Goal: Task Accomplishment & Management: Complete application form

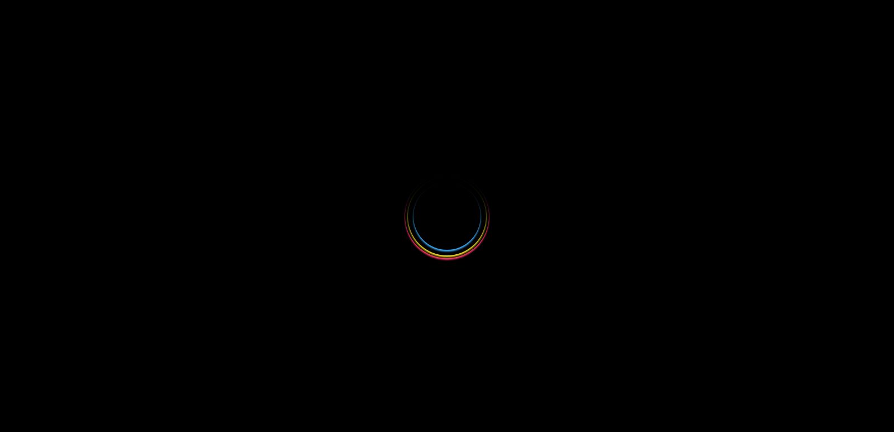
select select
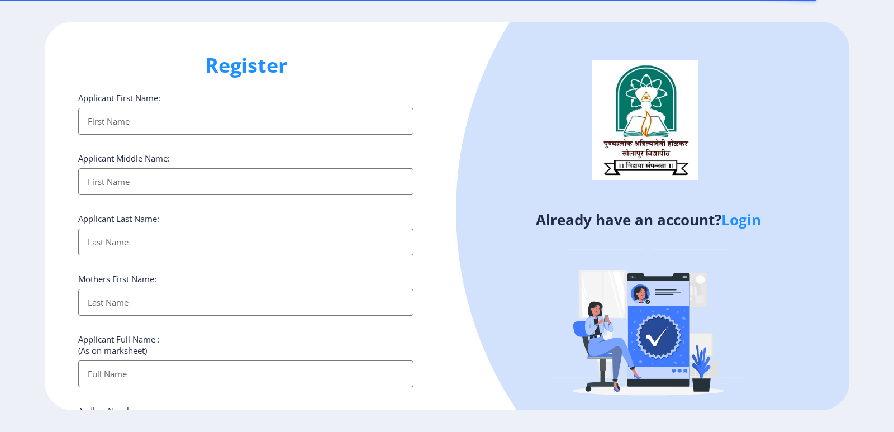
scroll to position [389, 0]
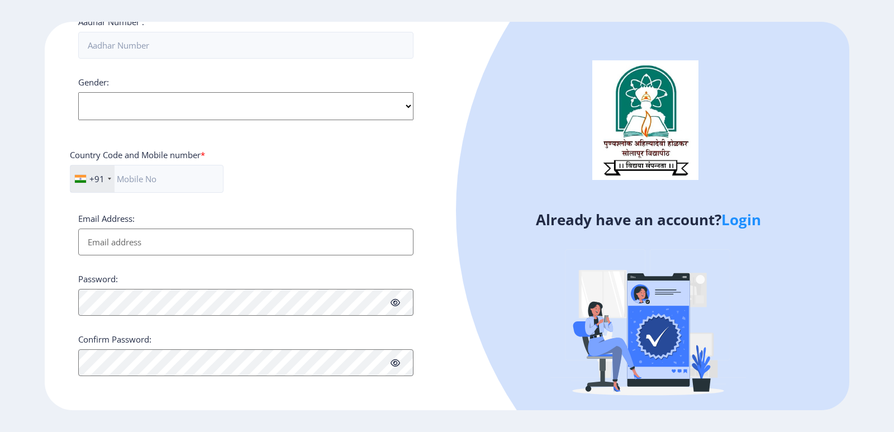
click at [737, 216] on link "Login" at bounding box center [742, 220] width 40 height 20
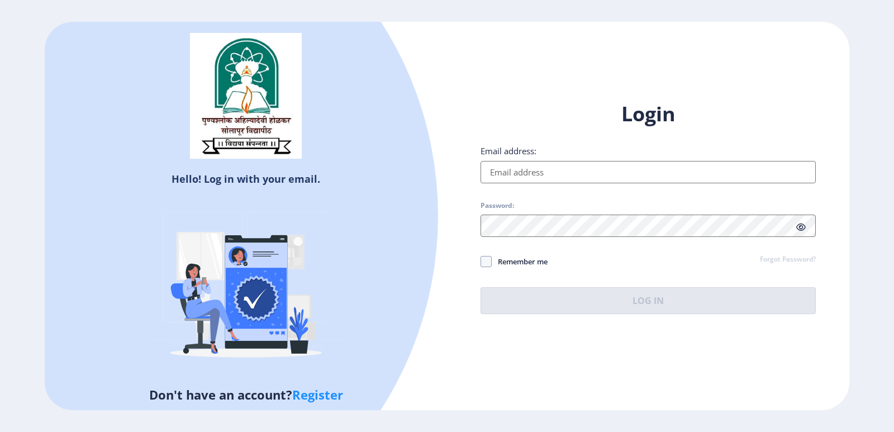
click at [545, 174] on input "Email address:" at bounding box center [648, 172] width 335 height 22
type input "[EMAIL_ADDRESS][DOMAIN_NAME]"
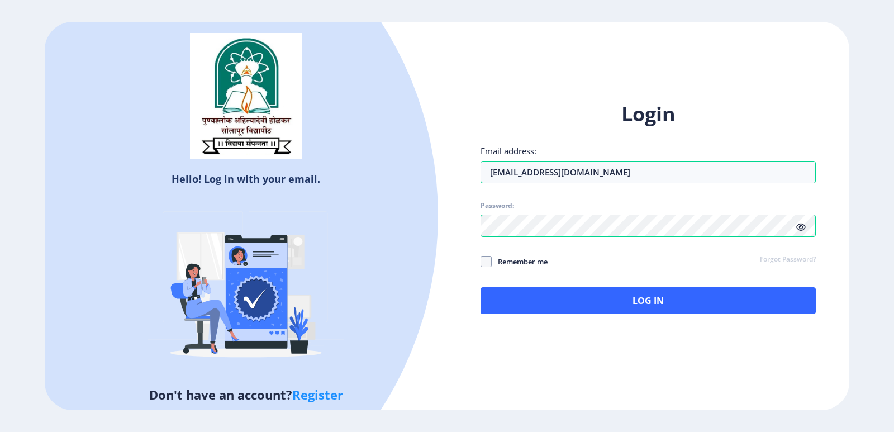
click at [479, 262] on div "Login Email address: [EMAIL_ADDRESS][DOMAIN_NAME] Password: Remember me Forgot …" at bounding box center [648, 216] width 402 height 265
click at [482, 264] on span at bounding box center [486, 261] width 11 height 11
click at [481, 262] on input "Remember me" at bounding box center [481, 261] width 1 height 1
checkbox input "true"
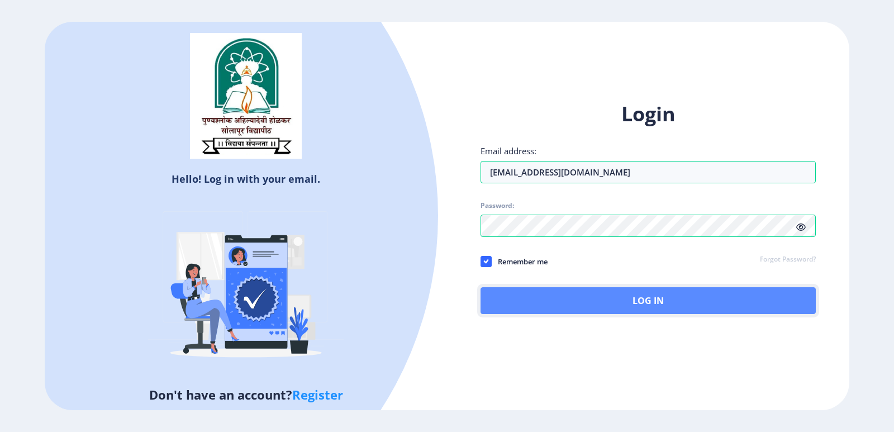
click at [552, 293] on button "Log In" at bounding box center [648, 300] width 335 height 27
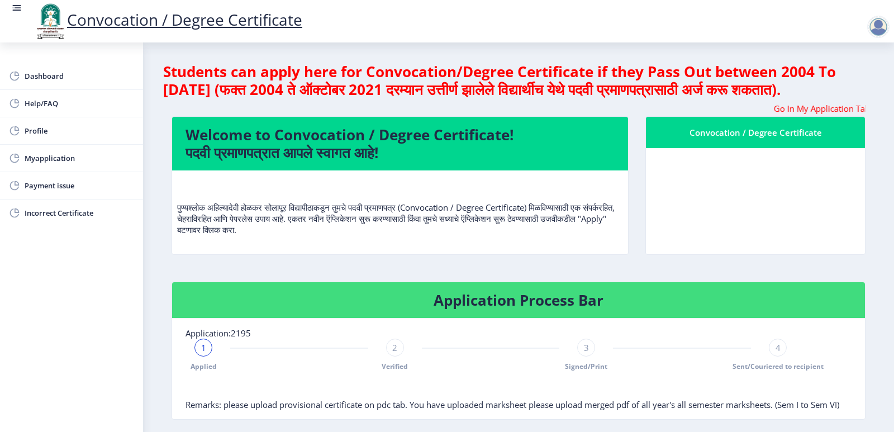
click at [732, 114] on marquee "Go In My Application Tab and check the status of Errata" at bounding box center [519, 108] width 694 height 11
click at [805, 114] on marquee "Go In My Application Tab and check the status of Errata" at bounding box center [519, 108] width 694 height 11
click at [402, 162] on h4 "Welcome to Convocation / Degree Certificate! पदवी प्रमाणपत्रात आपले स्वागत आहे!" at bounding box center [400, 144] width 429 height 36
click at [404, 162] on h4 "Welcome to Convocation / Degree Certificate! पदवी प्रमाणपत्रात आपले स्वागत आहे!" at bounding box center [400, 144] width 429 height 36
click at [31, 78] on span "Dashboard" at bounding box center [80, 75] width 110 height 13
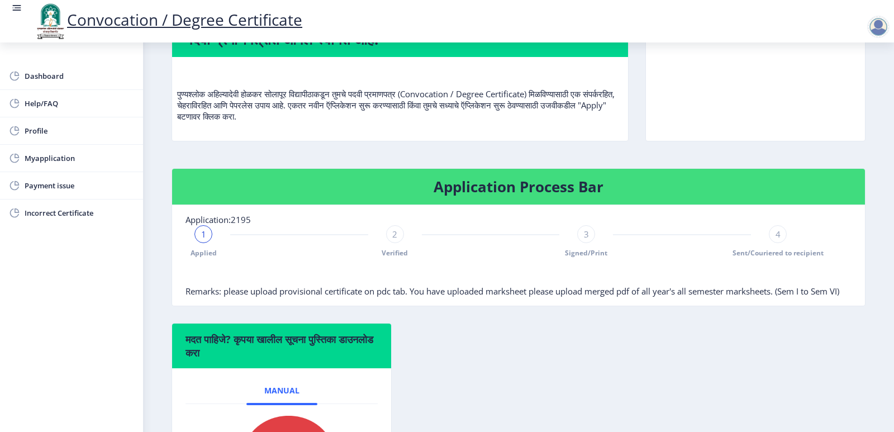
scroll to position [168, 0]
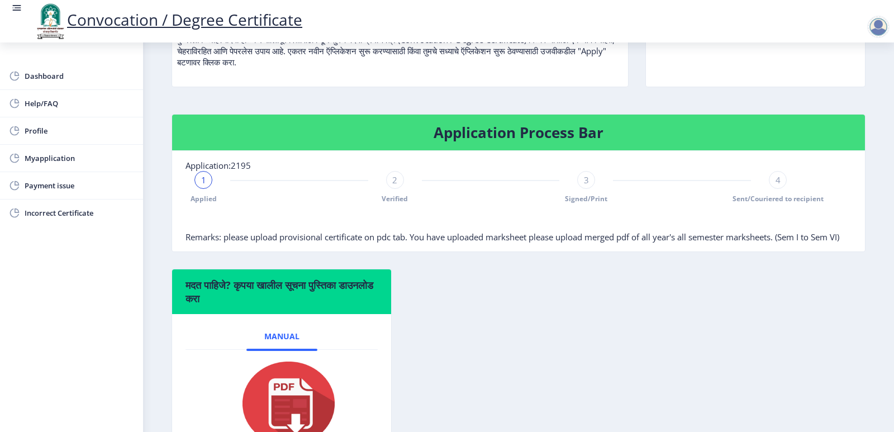
drag, startPoint x: 280, startPoint y: 255, endPoint x: 436, endPoint y: 255, distance: 156.0
click at [436, 243] on span "Remarks: please upload provisional certificate on pdc tab. You have uploaded ma…" at bounding box center [513, 236] width 654 height 11
click at [332, 252] on nb-card-body "Application:2195 1 Applied 2 Verified 3 Signed/Print 4 Sent/Couriered to recipi…" at bounding box center [518, 201] width 693 height 101
click at [315, 243] on span "Remarks: please upload provisional certificate on pdc tab. You have uploaded ma…" at bounding box center [513, 236] width 654 height 11
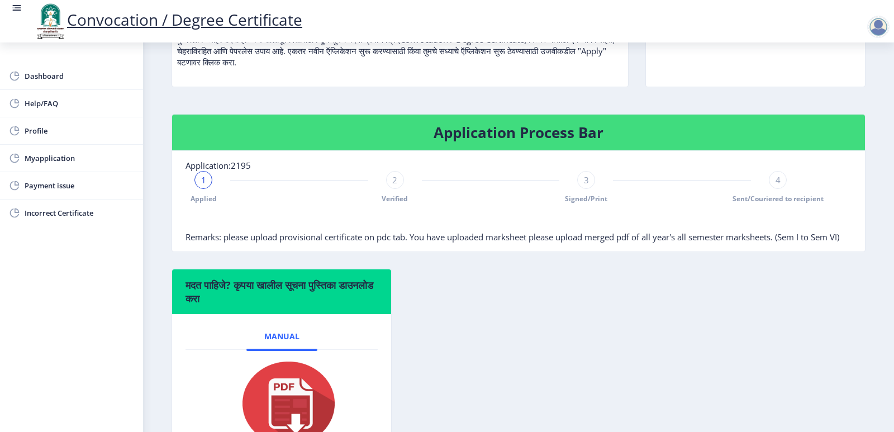
click at [315, 243] on span "Remarks: please upload provisional certificate on pdc tab. You have uploaded ma…" at bounding box center [513, 236] width 654 height 11
click at [353, 243] on span "Remarks: please upload provisional certificate on pdc tab. You have uploaded ma…" at bounding box center [513, 236] width 654 height 11
click at [355, 243] on span "Remarks: please upload provisional certificate on pdc tab. You have uploaded ma…" at bounding box center [513, 236] width 654 height 11
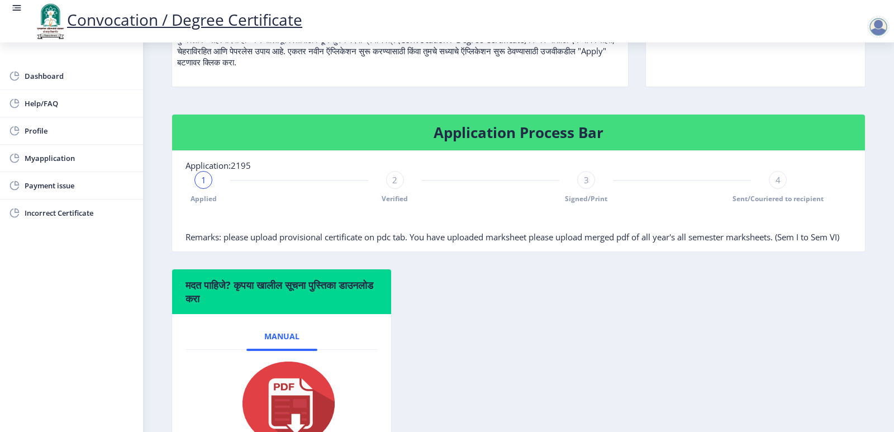
click at [355, 243] on span "Remarks: please upload provisional certificate on pdc tab. You have uploaded ma…" at bounding box center [513, 236] width 654 height 11
click at [419, 243] on span "Remarks: please upload provisional certificate on pdc tab. You have uploaded ma…" at bounding box center [513, 236] width 654 height 11
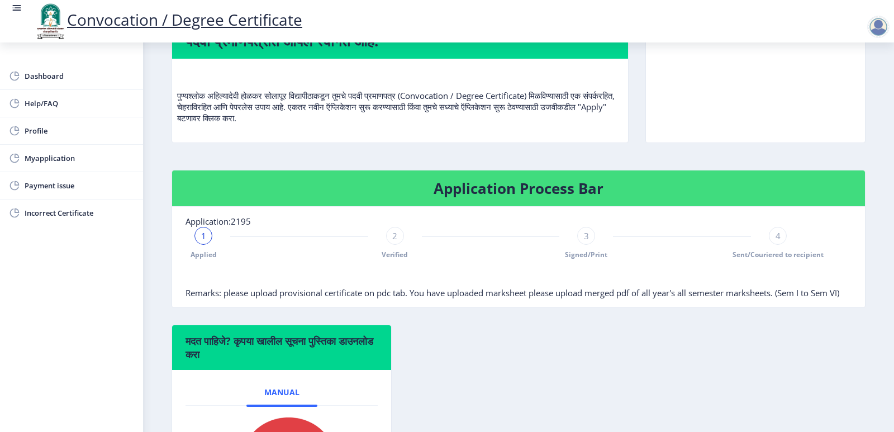
click at [204, 241] on span "1" at bounding box center [203, 235] width 5 height 11
click at [392, 241] on span "2" at bounding box center [394, 235] width 5 height 11
click at [585, 241] on span "3" at bounding box center [586, 235] width 5 height 11
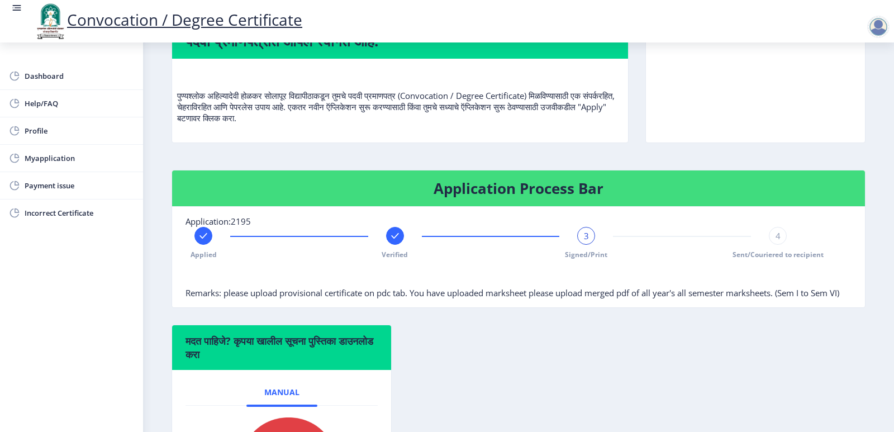
click at [776, 241] on span "4" at bounding box center [778, 235] width 5 height 11
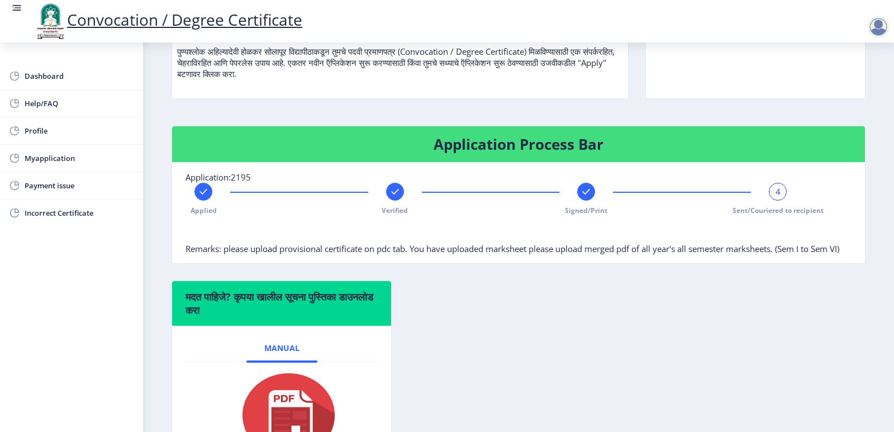
scroll to position [168, 0]
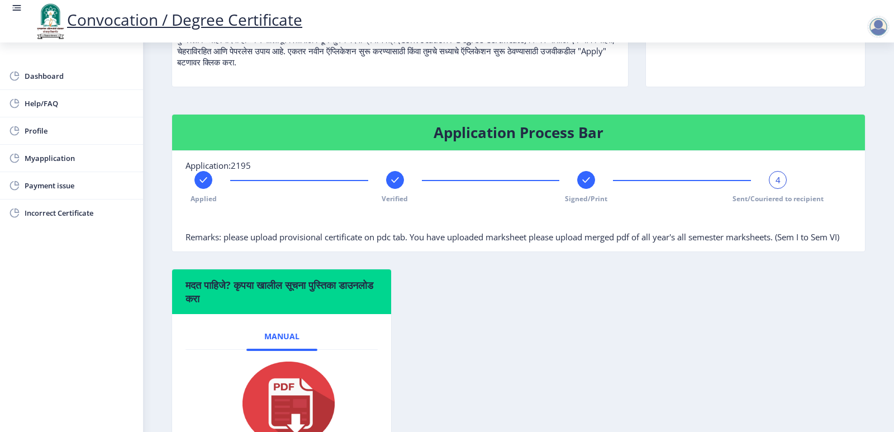
click at [778, 189] on div "4" at bounding box center [778, 180] width 18 height 18
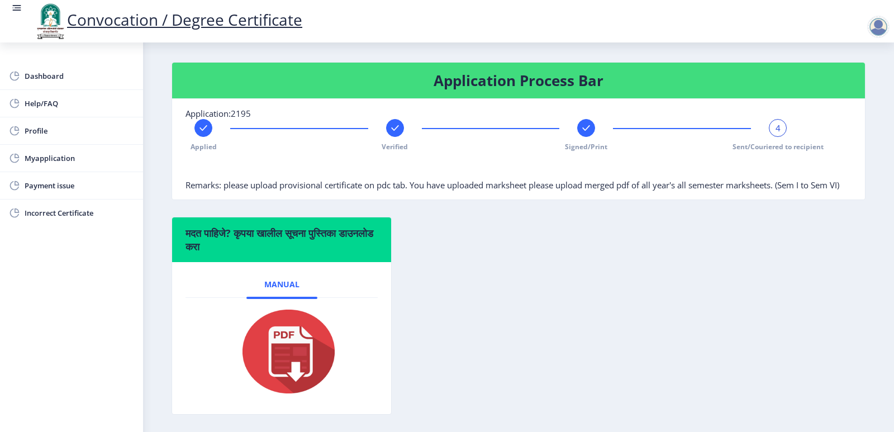
scroll to position [224, 0]
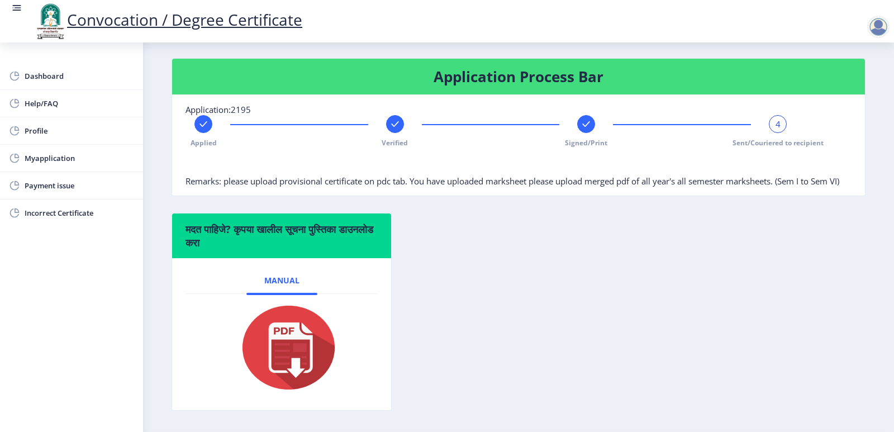
click at [782, 133] on div "4" at bounding box center [778, 124] width 18 height 18
click at [781, 133] on div "4" at bounding box center [778, 124] width 18 height 18
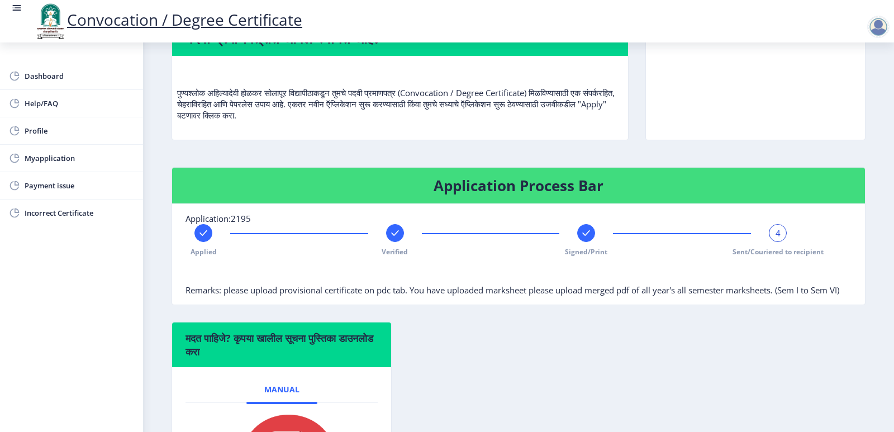
scroll to position [0, 0]
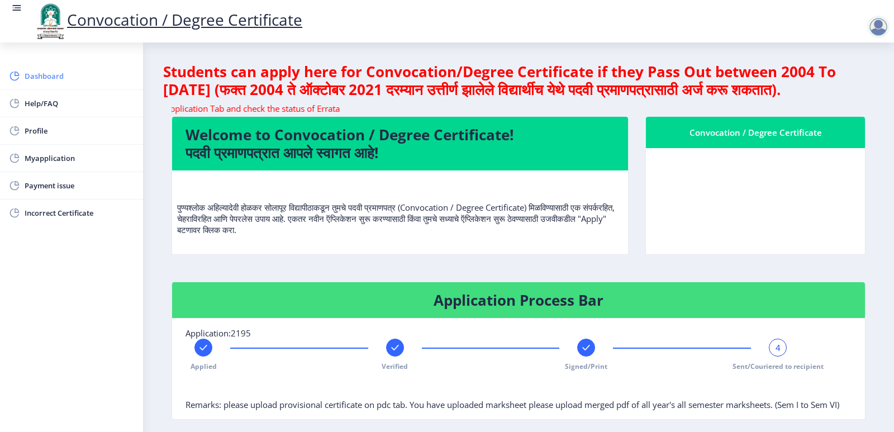
click at [74, 76] on span "Dashboard" at bounding box center [80, 75] width 110 height 13
click at [36, 78] on span "Dashboard" at bounding box center [80, 75] width 110 height 13
click at [48, 161] on span "Myapplication" at bounding box center [80, 157] width 110 height 13
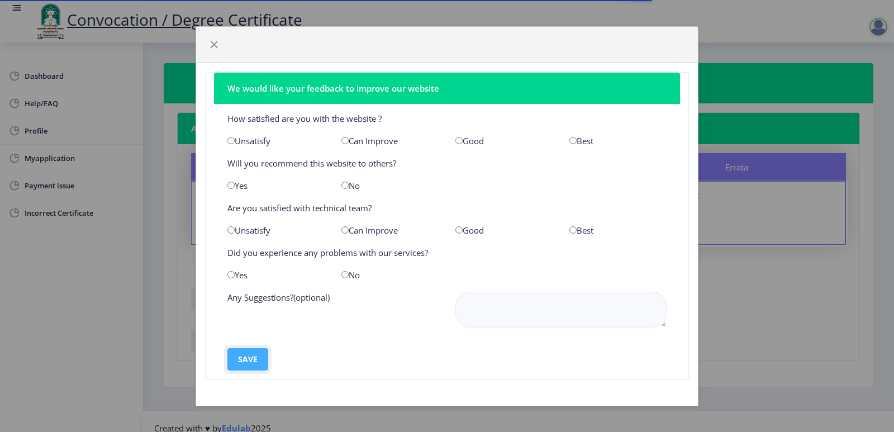
click at [249, 360] on button "save" at bounding box center [248, 359] width 41 height 22
click at [343, 276] on input "radio" at bounding box center [345, 274] width 7 height 7
radio input "true"
click at [229, 272] on input "radio" at bounding box center [231, 274] width 7 height 7
radio input "true"
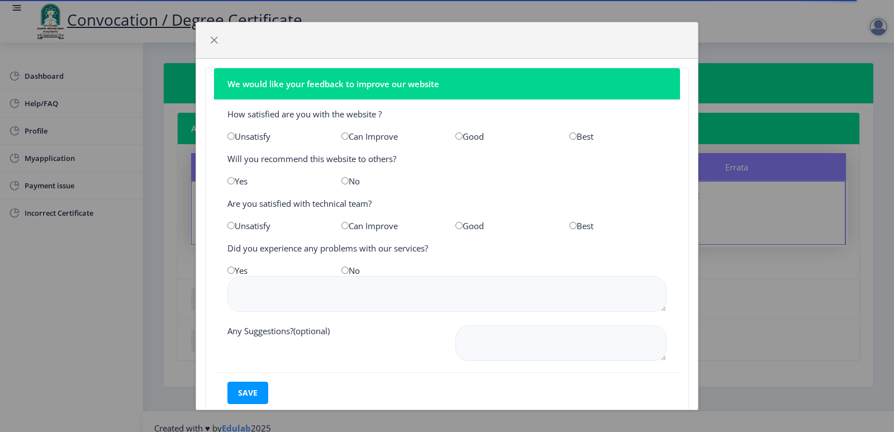
click at [570, 226] on input "radio" at bounding box center [573, 225] width 7 height 7
radio input "true"
click at [575, 136] on div "Best" at bounding box center [618, 136] width 114 height 11
click at [342, 180] on input "radio" at bounding box center [345, 180] width 7 height 7
radio input "true"
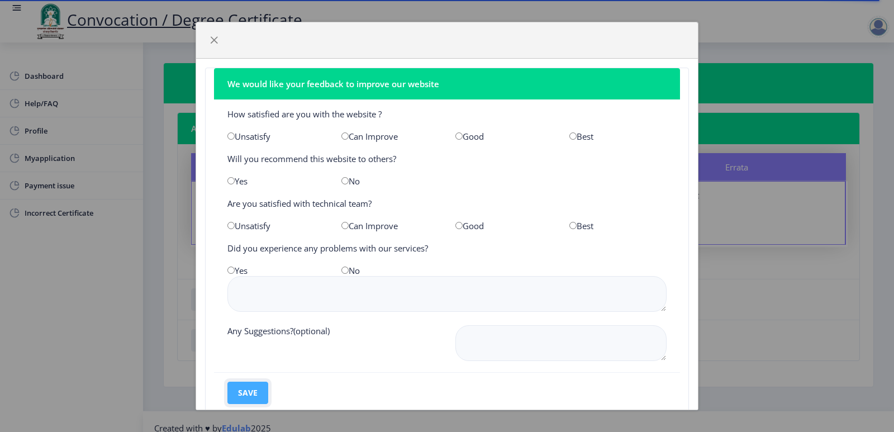
click at [236, 396] on button "save" at bounding box center [248, 393] width 41 height 22
click at [214, 36] on span "button" at bounding box center [214, 40] width 9 height 9
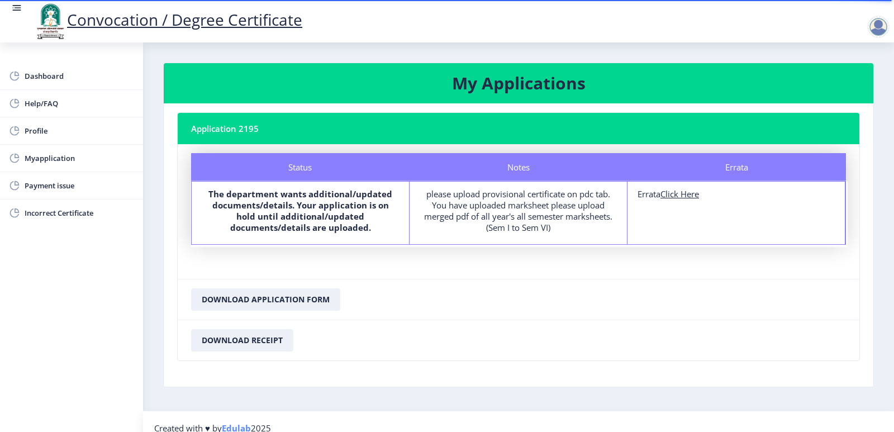
click at [310, 219] on b "The department wants additional/updated documents/details. Your application is …" at bounding box center [301, 210] width 184 height 45
click at [528, 211] on div "please upload provisional certificate on pdc tab. You have uploaded marksheet p…" at bounding box center [518, 210] width 197 height 45
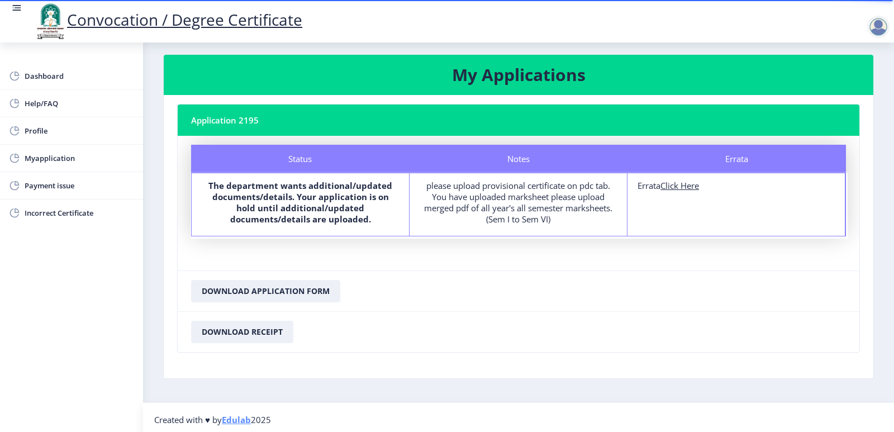
scroll to position [13, 0]
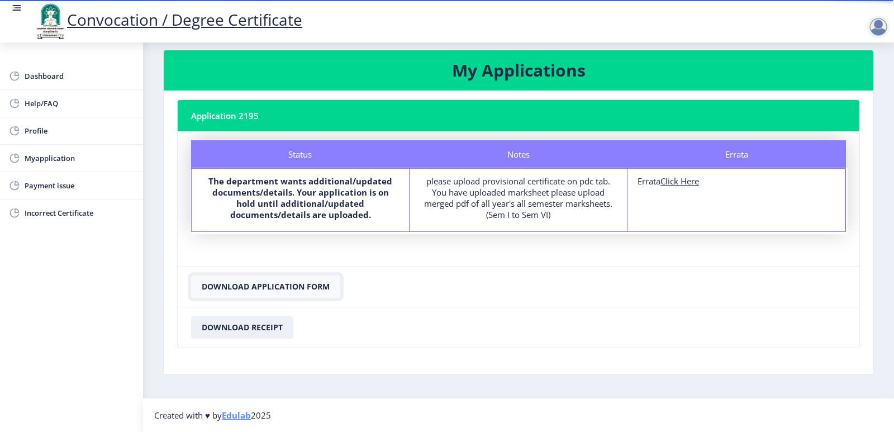
click at [285, 287] on button "Download Application Form" at bounding box center [265, 287] width 149 height 22
click at [249, 332] on button "Download Receipt" at bounding box center [242, 327] width 102 height 22
click at [684, 182] on u "Click Here" at bounding box center [680, 181] width 39 height 11
select select
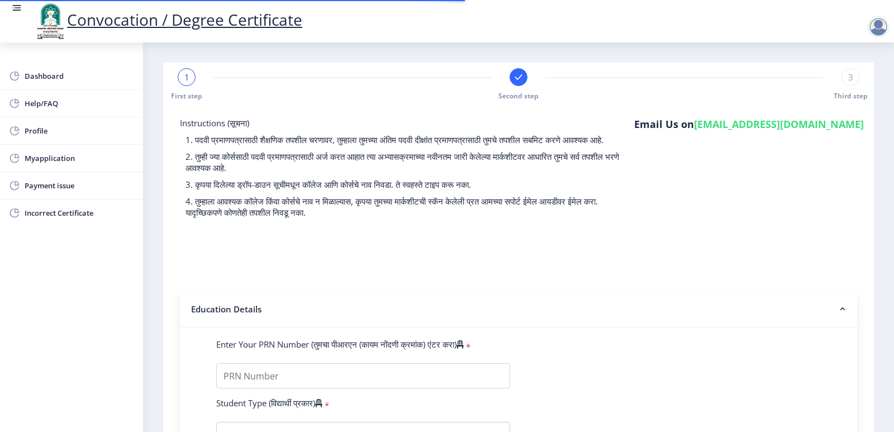
type input "2012032500185764"
select select "Regular"
select select "2015"
select select "March"
select select "FIRST CLASS"
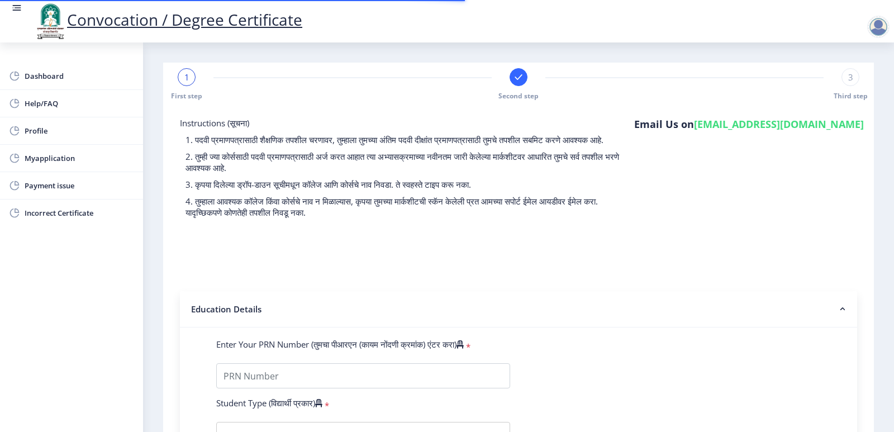
type input "348617"
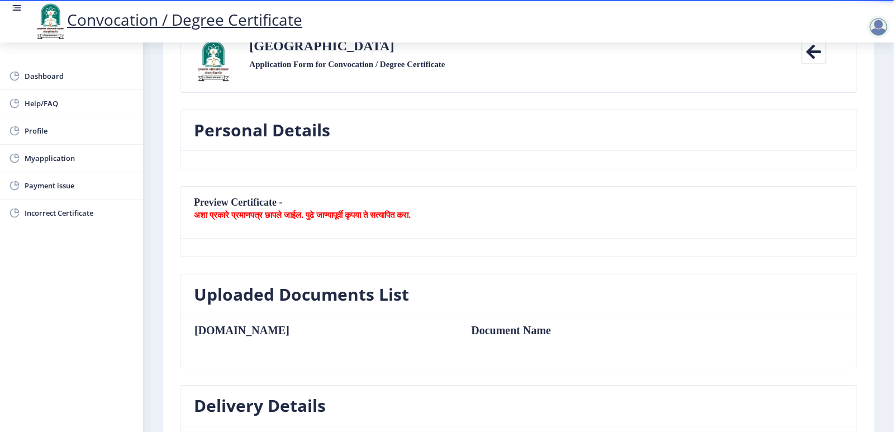
scroll to position [112, 0]
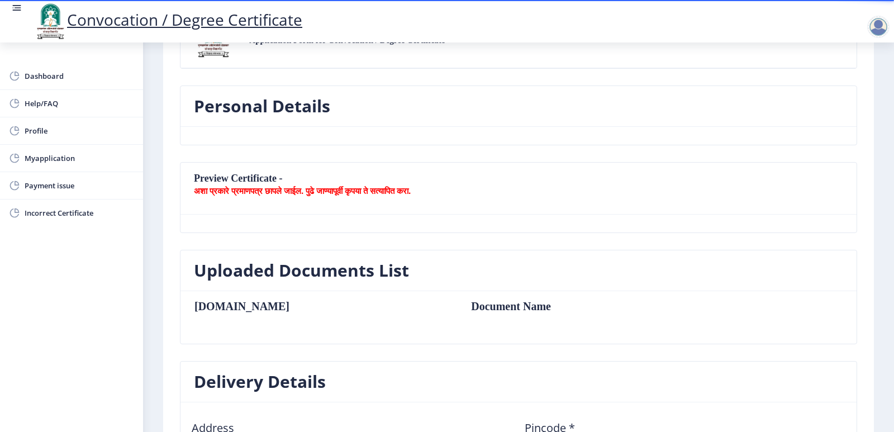
click at [335, 193] on b "अशा प्रकारे प्रमाणपत्र छापले जाईल. पुढे जाण्यापूर्वी कृपया ते सत्यापित करा." at bounding box center [302, 190] width 217 height 11
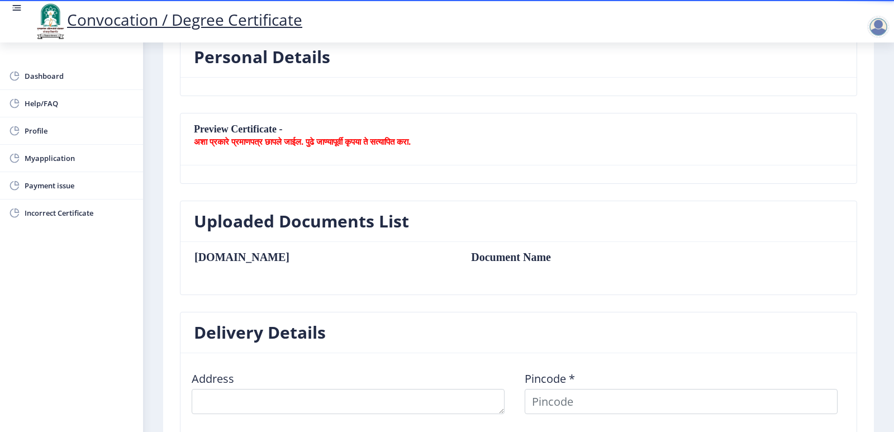
scroll to position [168, 0]
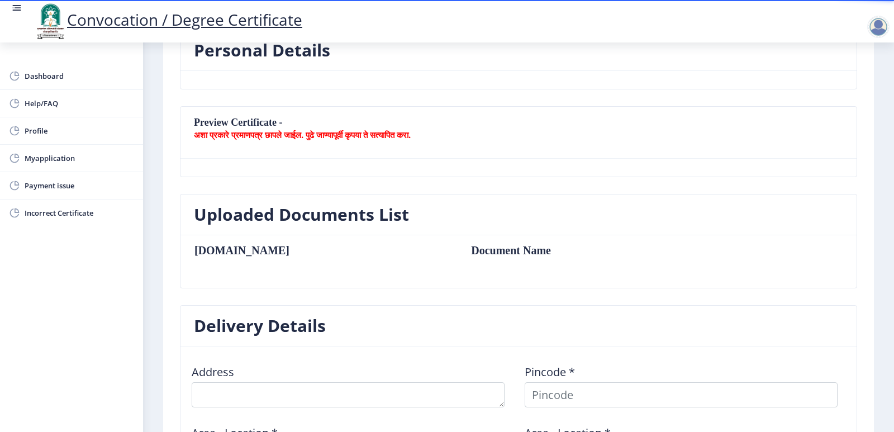
click at [460, 252] on td "Document Name" at bounding box center [586, 250] width 253 height 12
click at [250, 217] on h3 "Uploaded Documents List" at bounding box center [301, 214] width 215 height 22
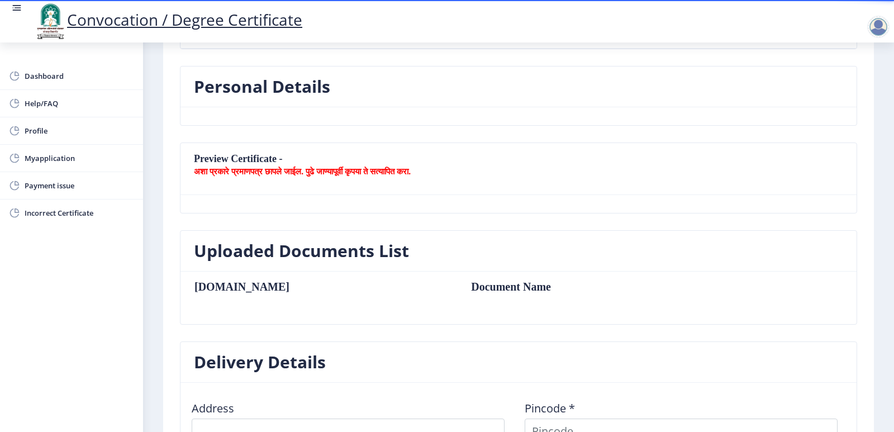
scroll to position [112, 0]
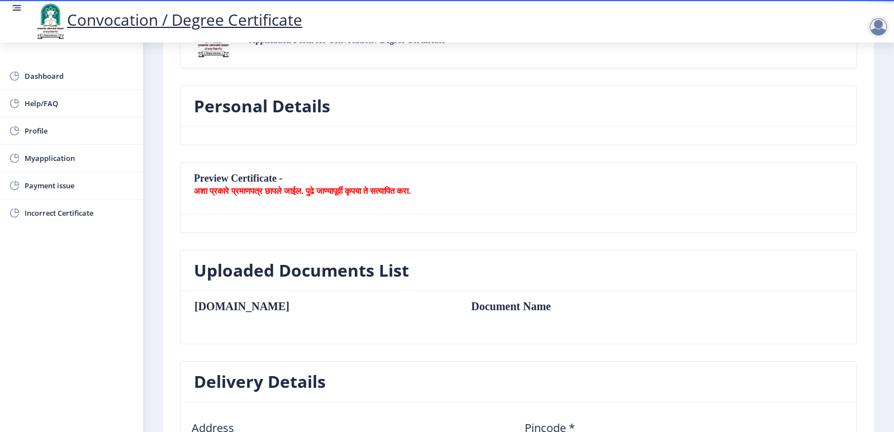
click at [363, 192] on b "अशा प्रकारे प्रमाणपत्र छापले जाईल. पुढे जाण्यापूर्वी कृपया ते सत्यापित करा." at bounding box center [302, 190] width 217 height 11
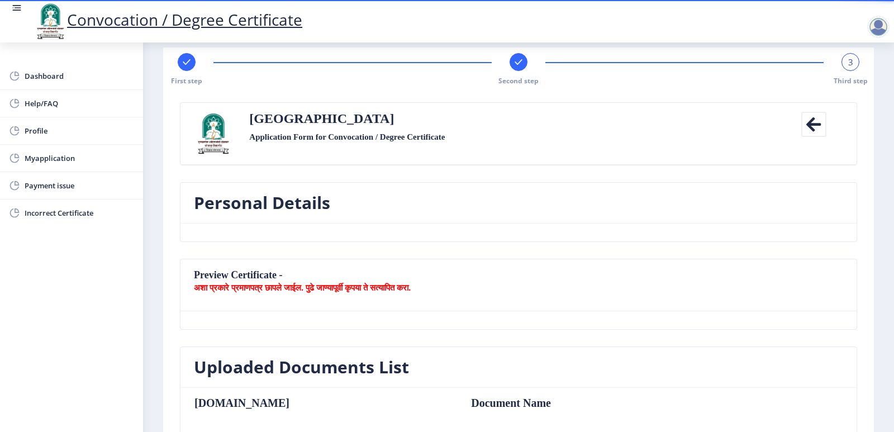
scroll to position [0, 0]
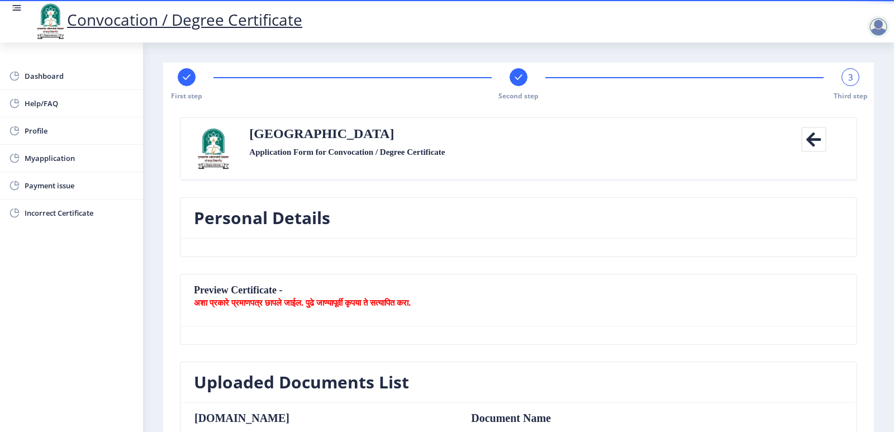
click at [819, 134] on icon at bounding box center [814, 139] width 25 height 25
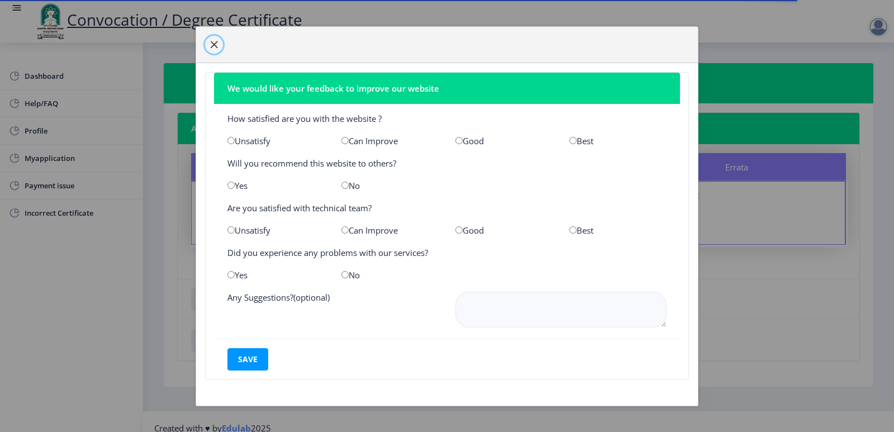
click at [215, 39] on button "button" at bounding box center [214, 45] width 18 height 18
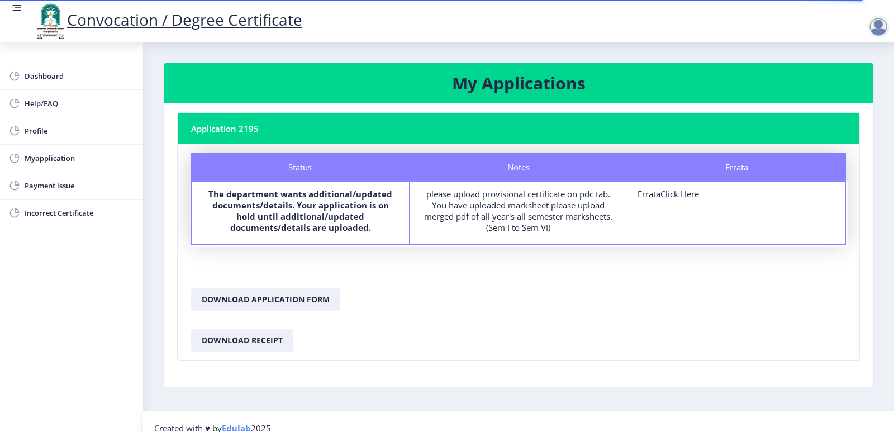
scroll to position [13, 0]
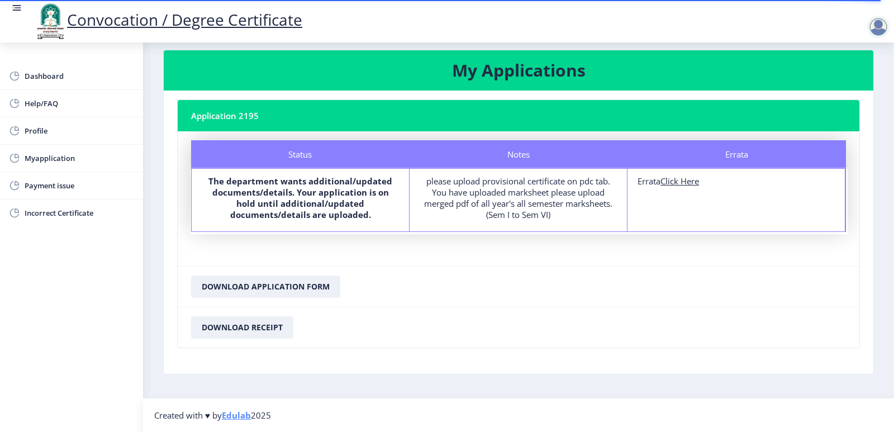
click at [294, 198] on b "The department wants additional/updated documents/details. Your application is …" at bounding box center [301, 198] width 184 height 45
click at [499, 194] on div "please upload provisional certificate on pdc tab. You have uploaded marksheet p…" at bounding box center [518, 198] width 197 height 45
click at [77, 215] on span "Incorrect Certificate" at bounding box center [80, 212] width 110 height 13
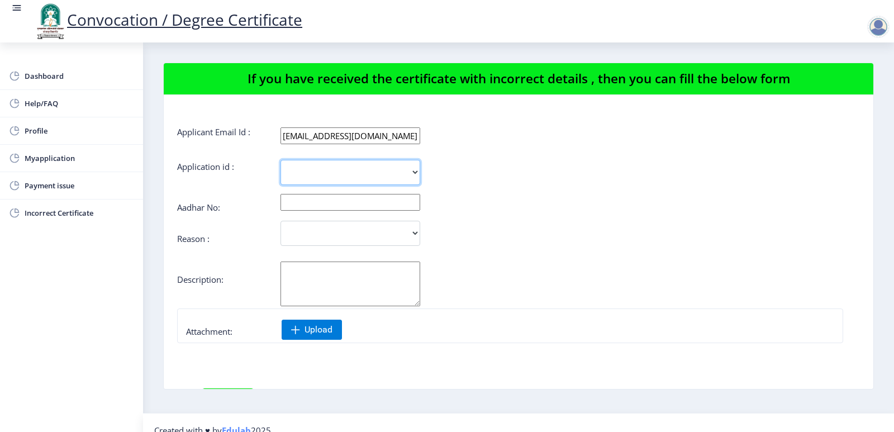
click at [328, 169] on select "2195" at bounding box center [351, 172] width 140 height 25
select select "2195"
click at [281, 160] on select "2195" at bounding box center [351, 172] width 140 height 25
click at [320, 198] on input "text" at bounding box center [351, 202] width 140 height 17
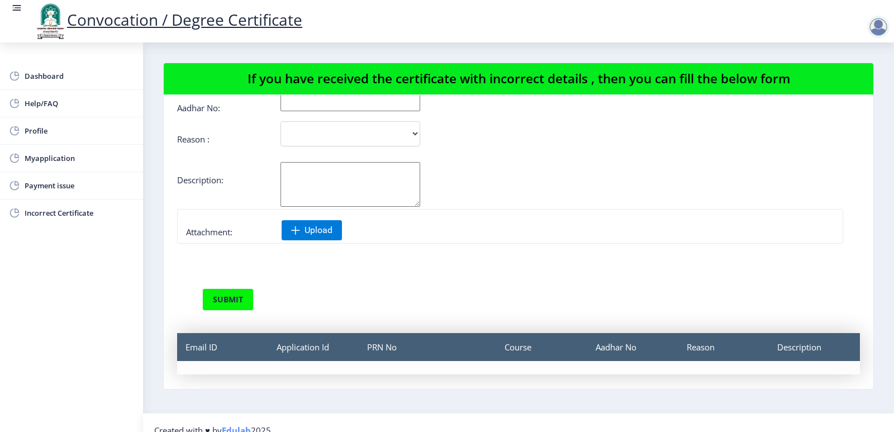
scroll to position [119, 0]
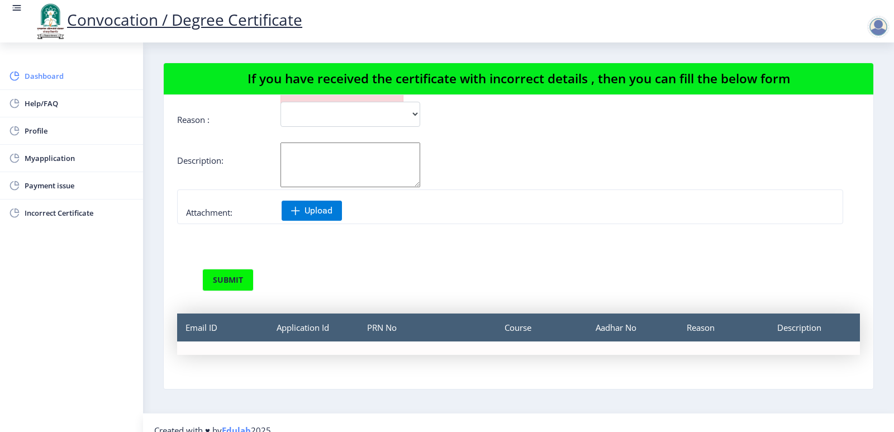
click at [65, 78] on span "Dashboard" at bounding box center [80, 75] width 110 height 13
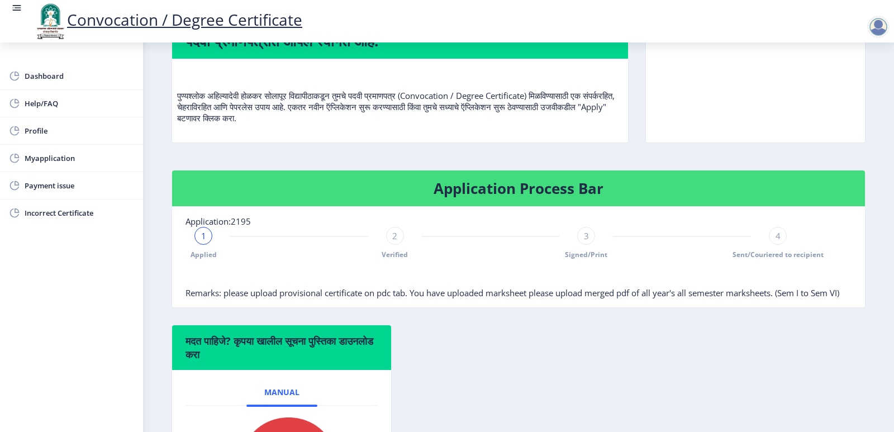
scroll to position [224, 0]
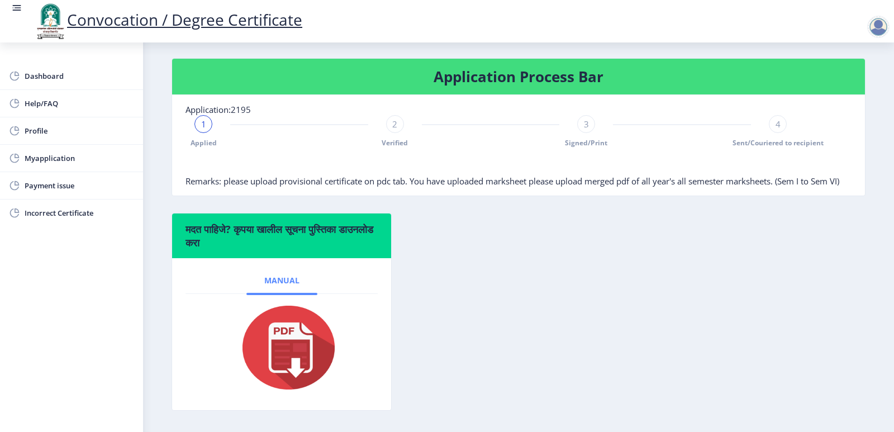
click at [280, 285] on span "Manual" at bounding box center [281, 280] width 35 height 9
click at [38, 164] on span "Myapplication" at bounding box center [80, 157] width 110 height 13
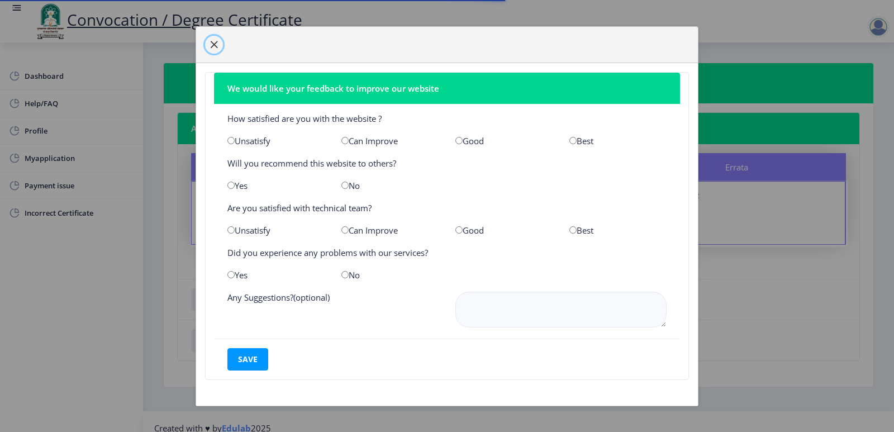
click at [212, 48] on span "button" at bounding box center [214, 44] width 9 height 9
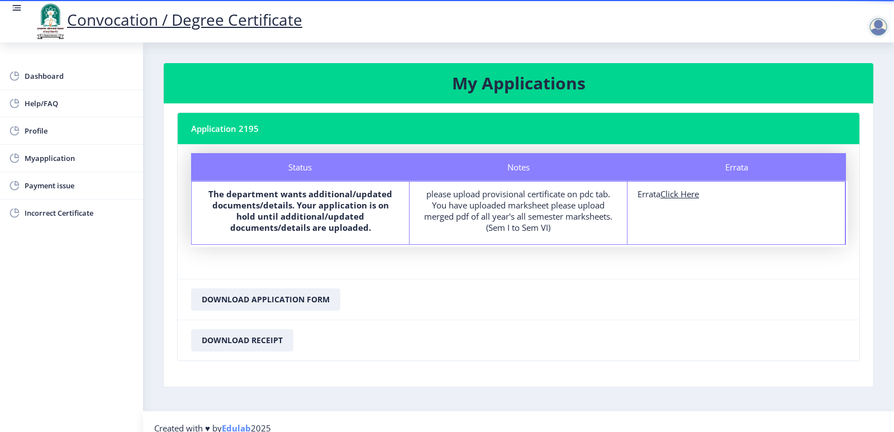
click at [682, 195] on u "Click Here" at bounding box center [680, 193] width 39 height 11
select select
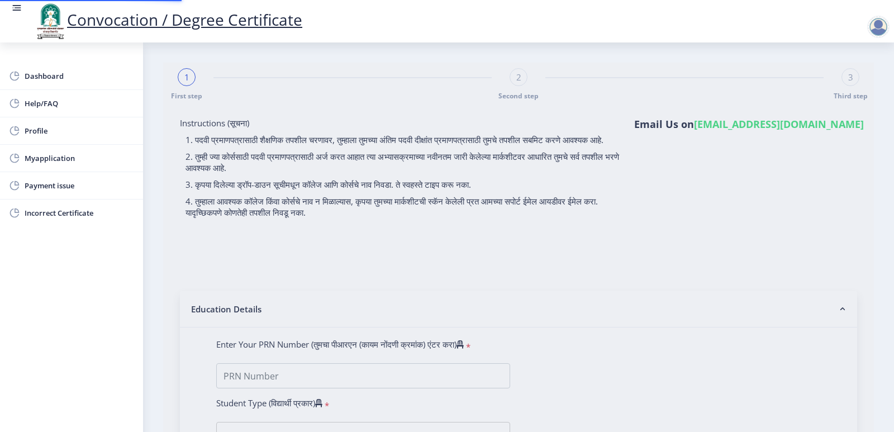
type input "2012032500185764"
select select "Regular"
select select "2015"
select select "March"
select select "FIRST CLASS"
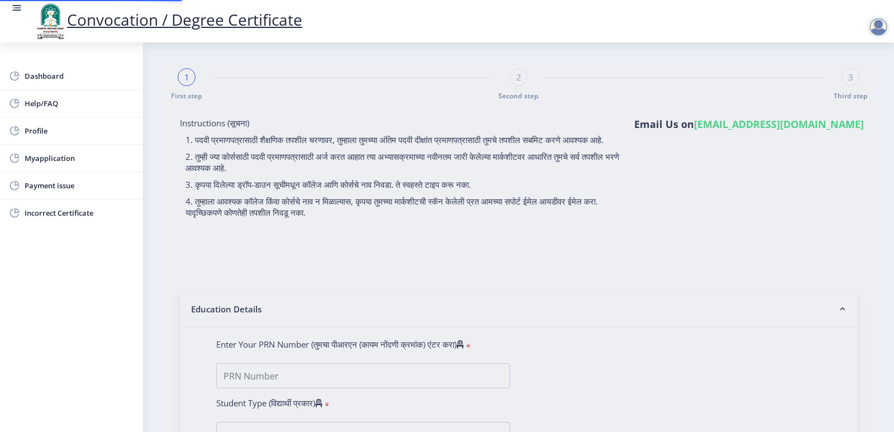
type input "348617"
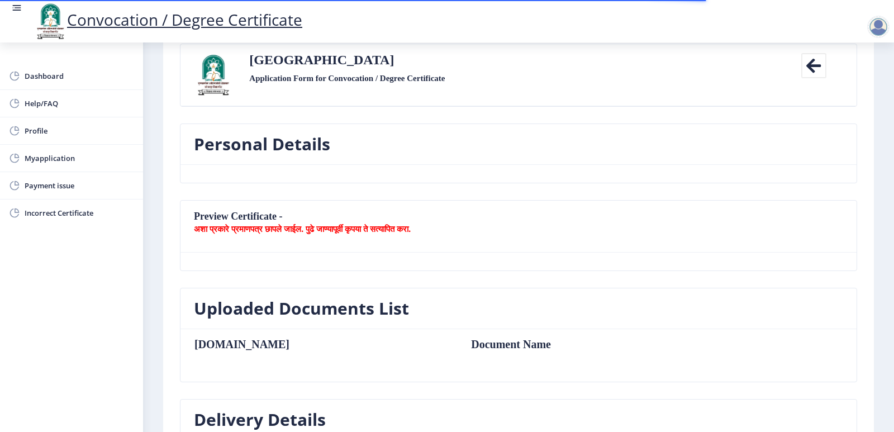
scroll to position [168, 0]
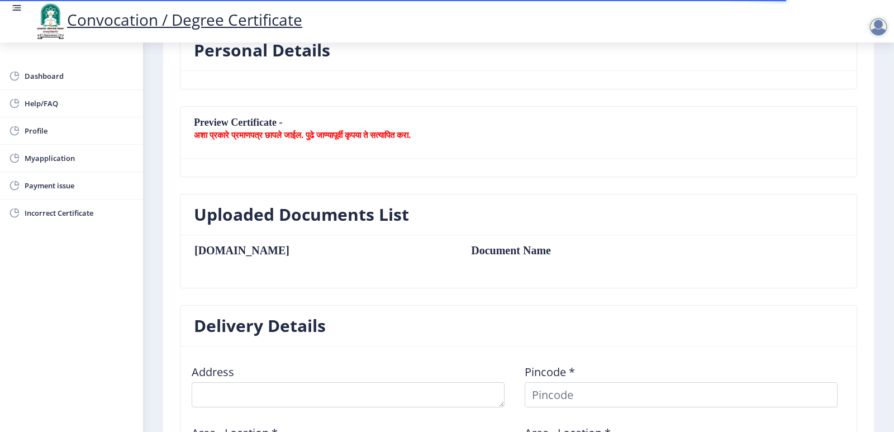
click at [367, 150] on nb-card-header "Preview Certificate - अशा प्रकारे प्रमाणपत्र छापले जाईल. पुढे जाण्यापूर्वी कृपय…" at bounding box center [519, 133] width 676 height 52
click at [338, 238] on nb-card-body "[DOMAIN_NAME] Document Name" at bounding box center [519, 261] width 676 height 53
click at [358, 131] on b "अशा प्रकारे प्रमाणपत्र छापले जाईल. पुढे जाण्यापूर्वी कृपया ते सत्यापित करा." at bounding box center [302, 134] width 217 height 11
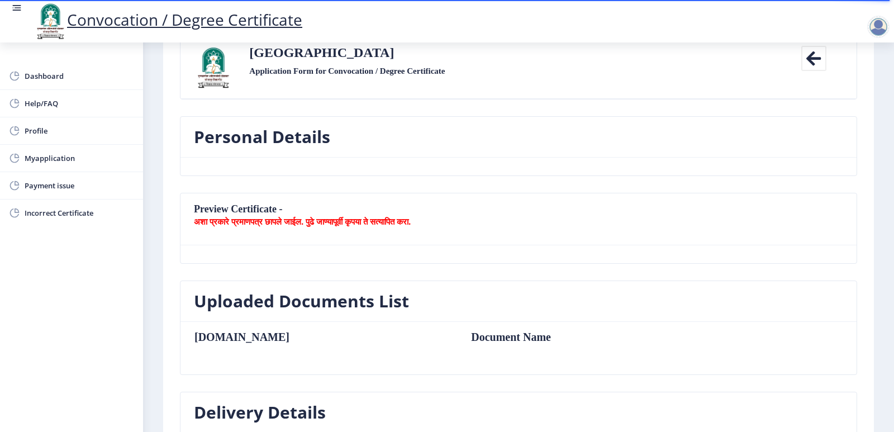
scroll to position [0, 0]
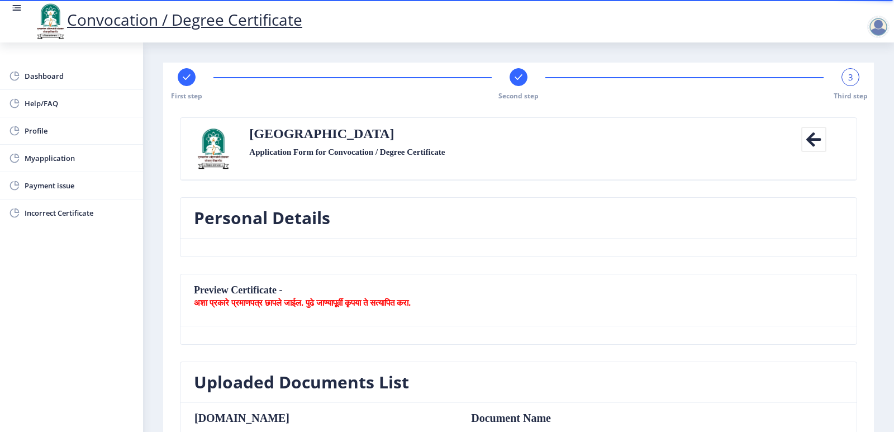
click at [809, 136] on icon at bounding box center [814, 139] width 25 height 25
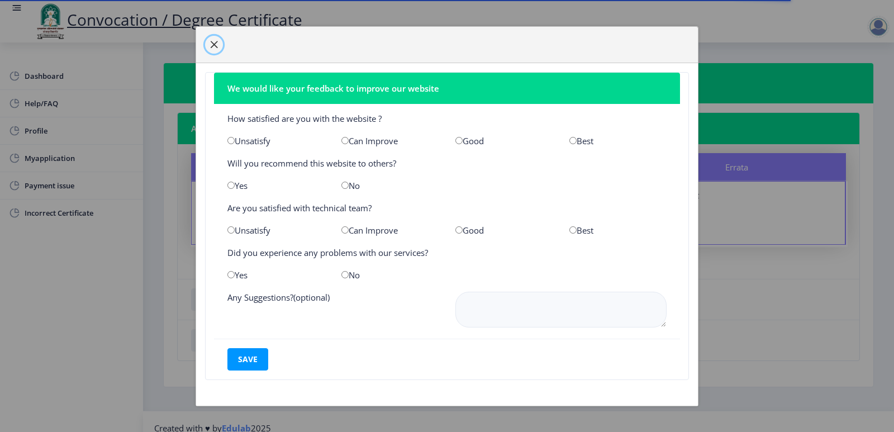
click at [217, 42] on span "button" at bounding box center [214, 44] width 9 height 9
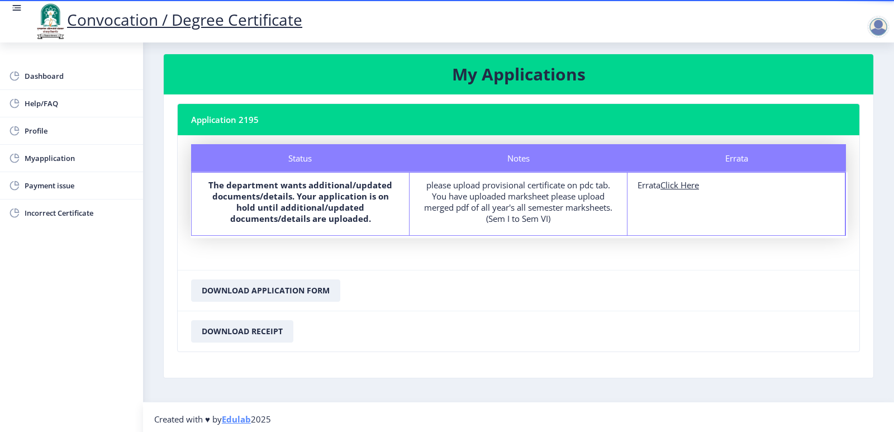
scroll to position [13, 0]
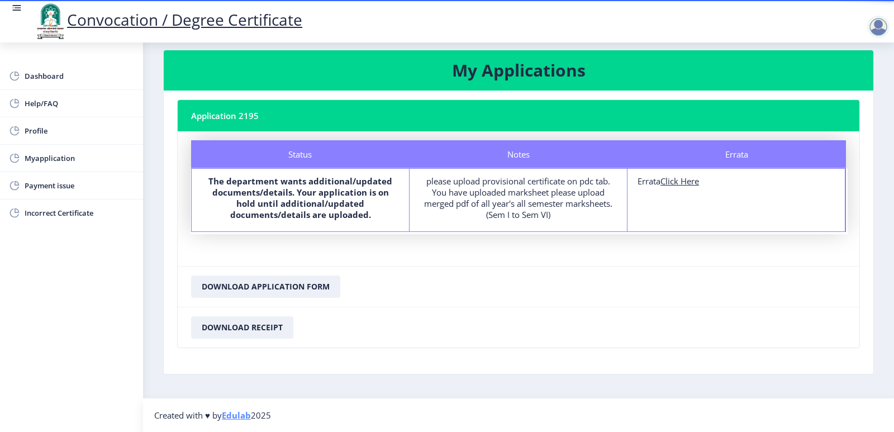
click at [688, 181] on u "Click Here" at bounding box center [680, 181] width 39 height 11
select select
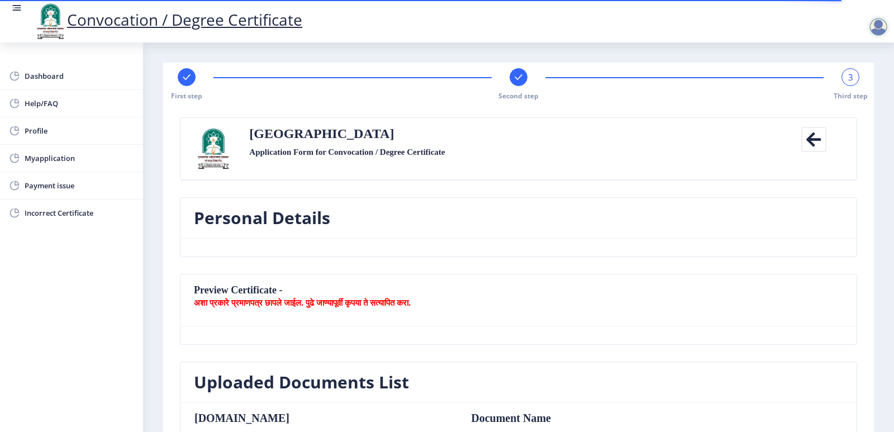
click at [288, 155] on label "Application Form for Convocation / Degree Certificate" at bounding box center [347, 151] width 196 height 13
click at [277, 228] on h3 "Personal Details" at bounding box center [262, 218] width 136 height 22
click at [285, 305] on b "अशा प्रकारे प्रमाणपत्र छापले जाईल. पुढे जाण्यापूर्वी कृपया ते सत्यापित करा." at bounding box center [302, 302] width 217 height 11
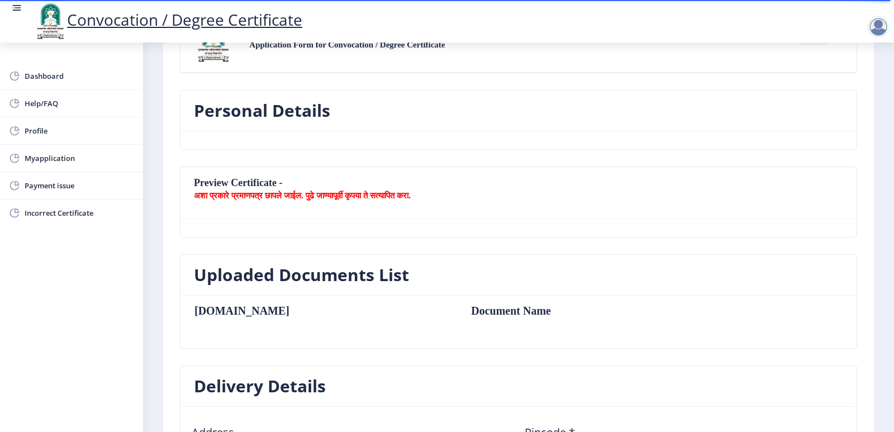
scroll to position [112, 0]
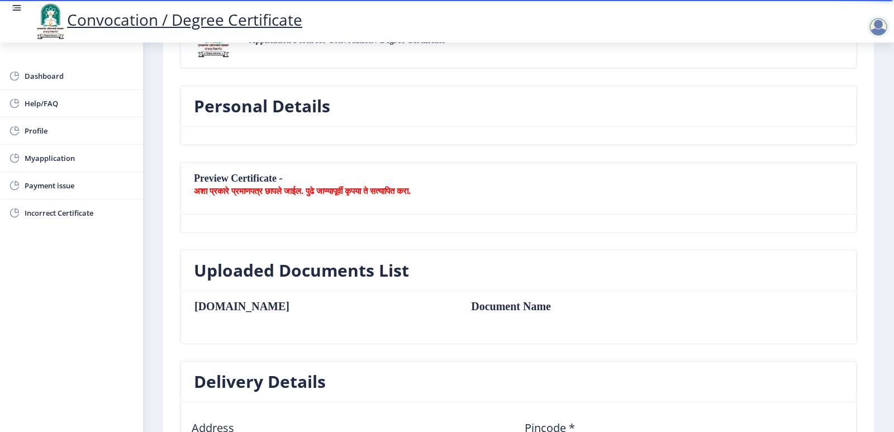
click at [318, 196] on nb-card-header "Preview Certificate - अशा प्रकारे प्रमाणपत्र छापले जाईल. पुढे जाण्यापूर्वी कृपय…" at bounding box center [519, 189] width 676 height 52
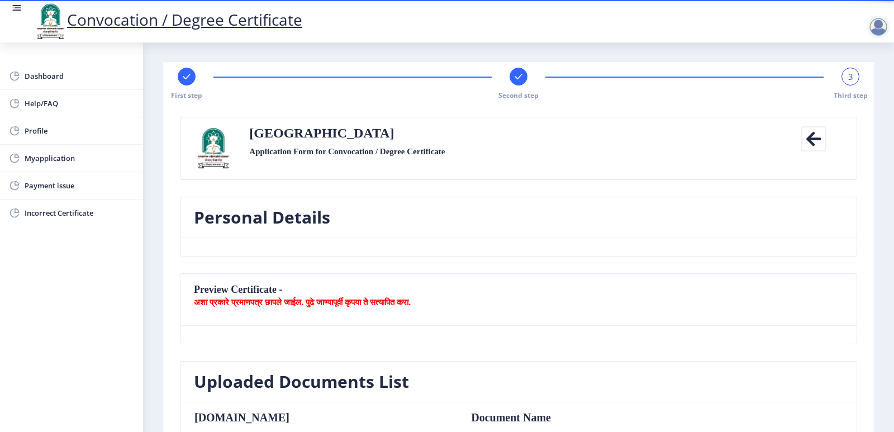
scroll to position [0, 0]
click at [515, 72] on rect at bounding box center [518, 77] width 11 height 11
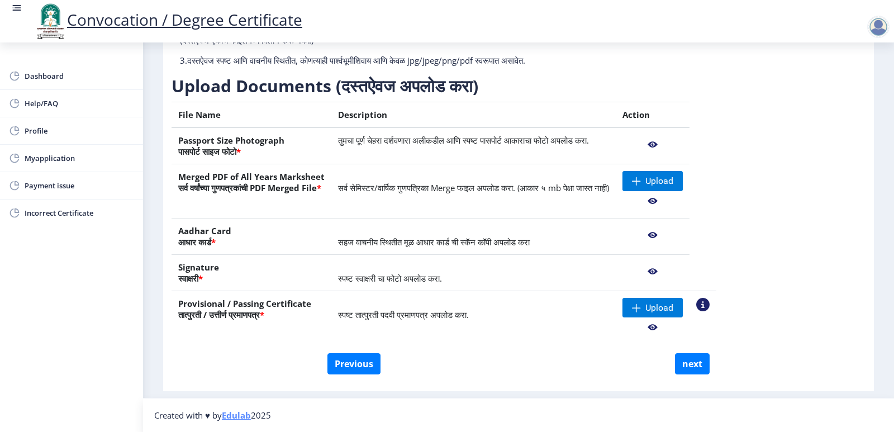
scroll to position [134, 0]
click at [674, 183] on span "Upload" at bounding box center [660, 181] width 28 height 11
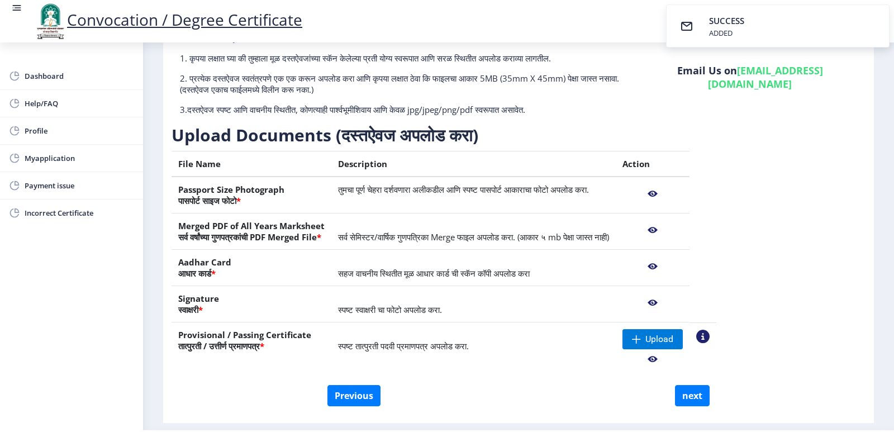
scroll to position [117, 0]
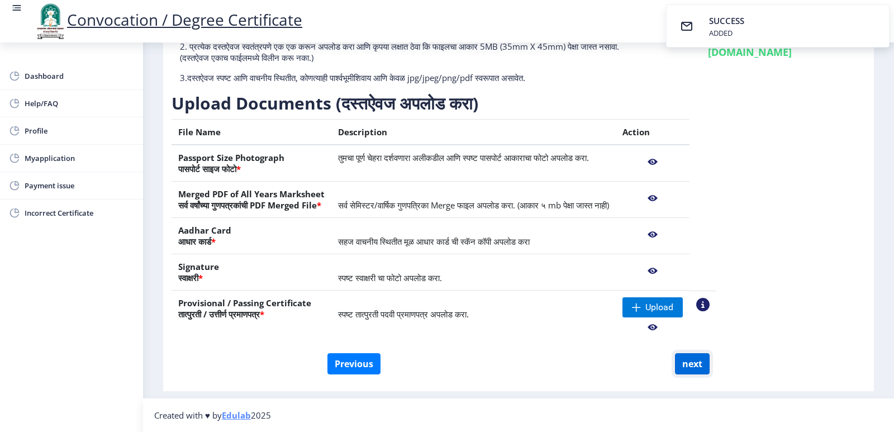
click at [696, 367] on button "next" at bounding box center [692, 363] width 35 height 21
select select
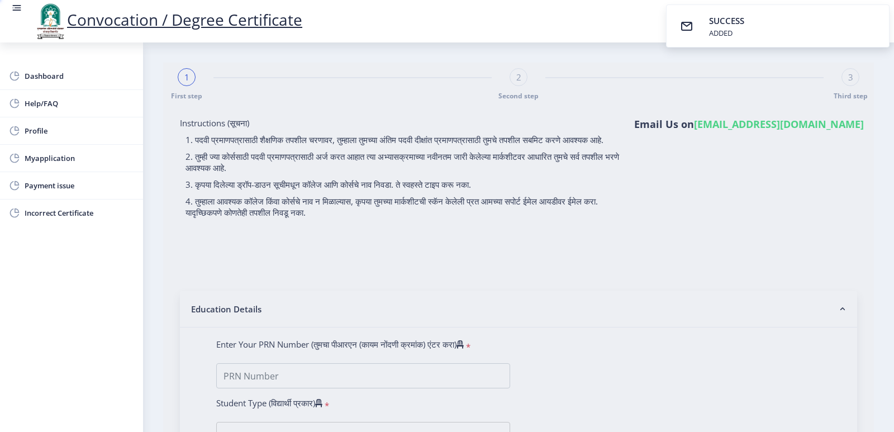
select select
type input "[PERSON_NAME] [PERSON_NAME]"
type input "[DEMOGRAPHIC_DATA]"
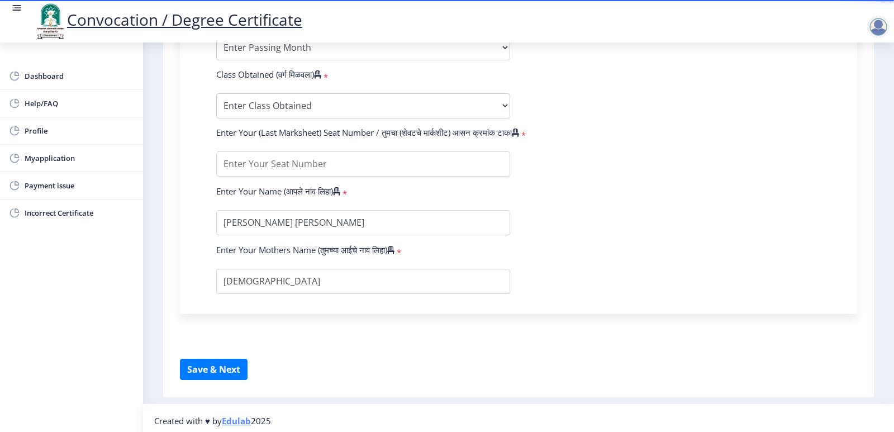
scroll to position [653, 0]
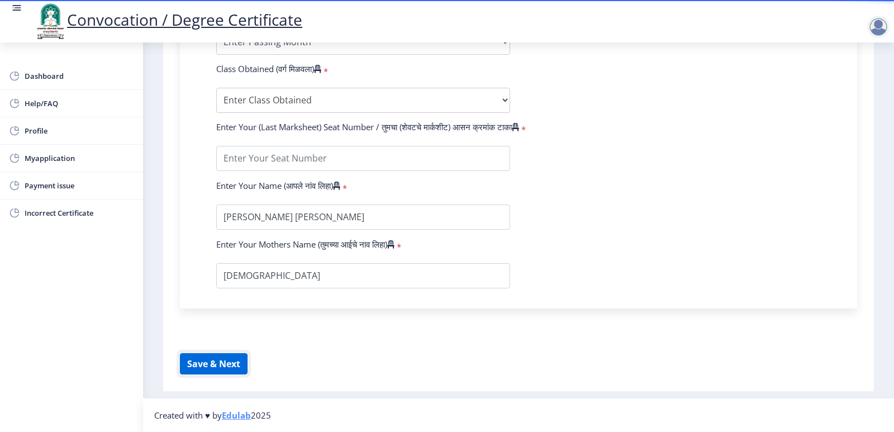
click at [209, 367] on button "Save & Next" at bounding box center [214, 363] width 68 height 21
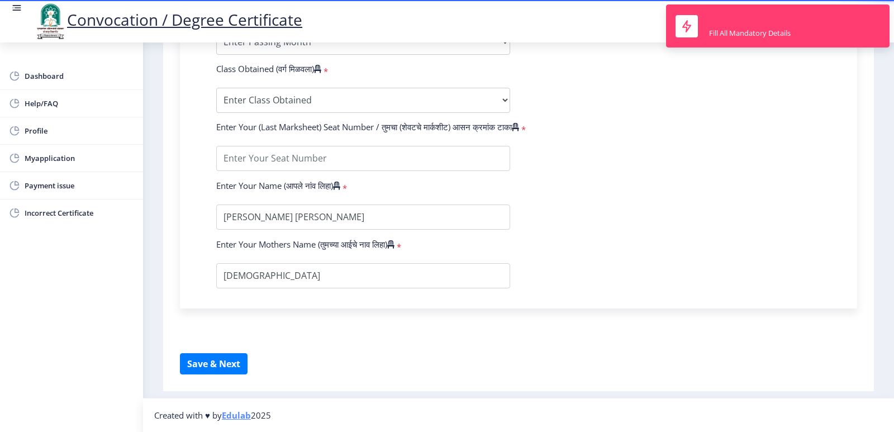
drag, startPoint x: 708, startPoint y: 224, endPoint x: 699, endPoint y: 173, distance: 51.2
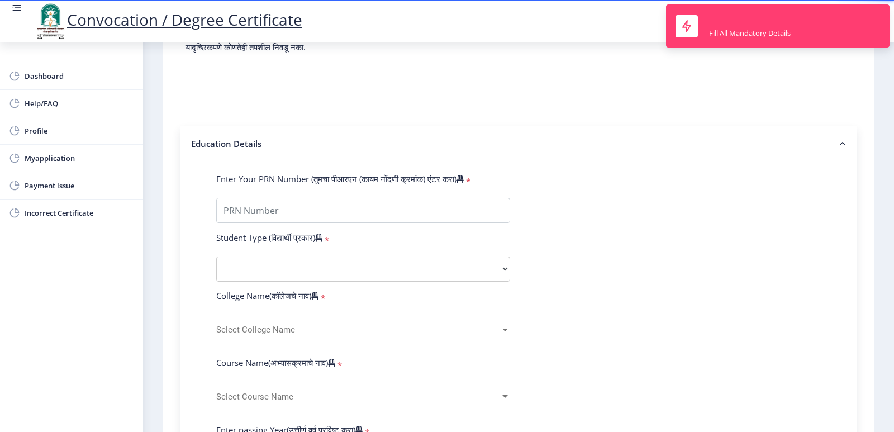
scroll to position [157, 0]
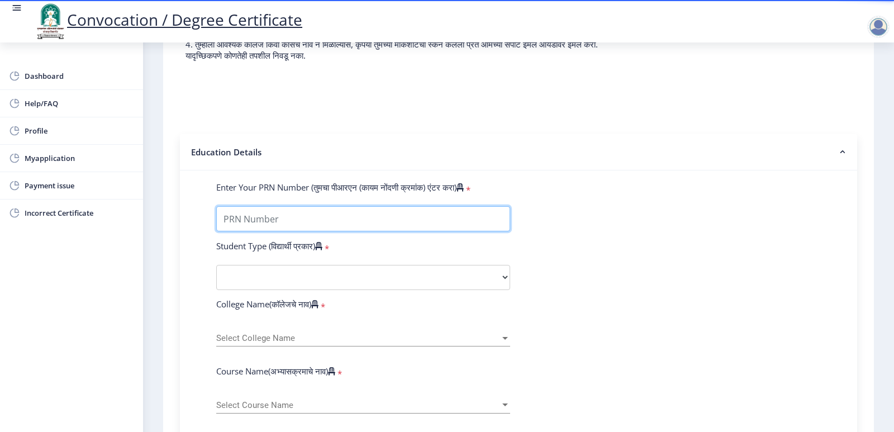
click at [290, 230] on input "Enter Your PRN Number (तुमचा पीआरएन (कायम नोंदणी क्रमांक) एंटर करा)" at bounding box center [363, 218] width 294 height 25
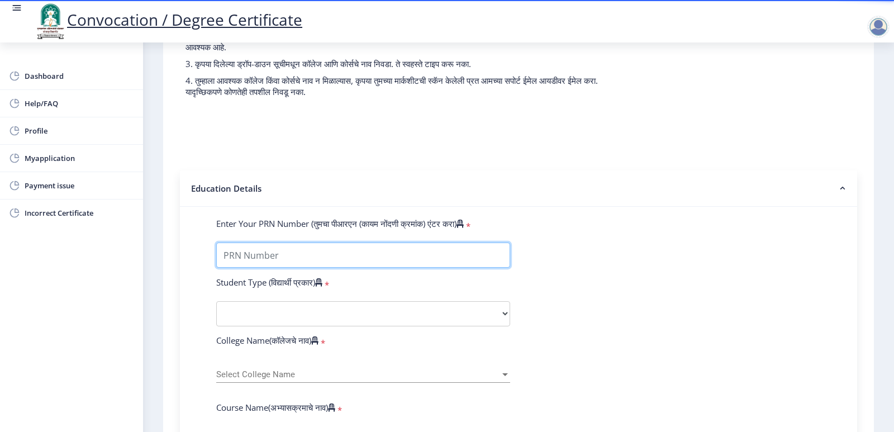
scroll to position [101, 0]
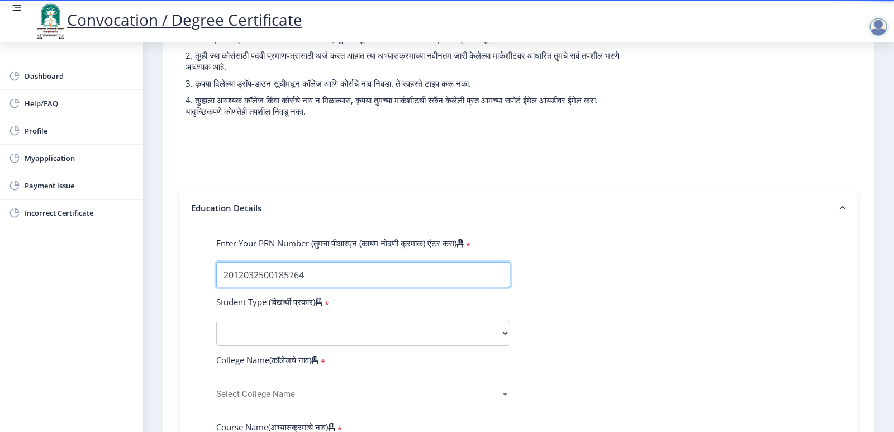
type input "2012032500185764"
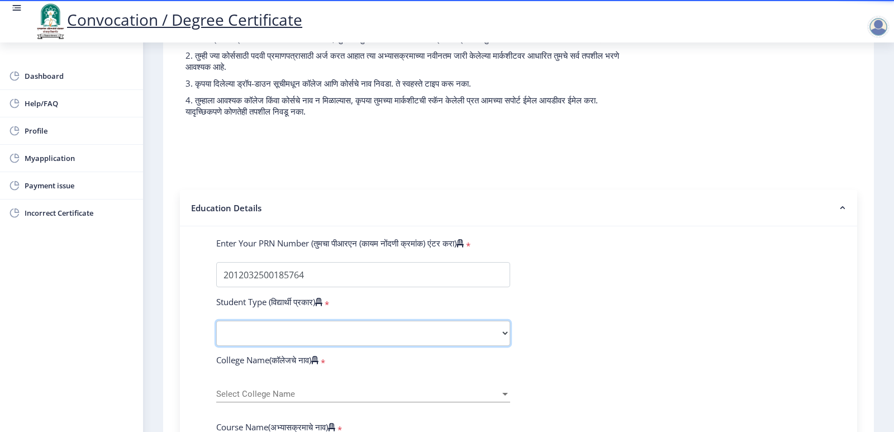
click at [396, 333] on select "Select Student Type Regular External" at bounding box center [363, 333] width 294 height 25
select select "Regular"
click at [216, 331] on select "Select Student Type Regular External" at bounding box center [363, 333] width 294 height 25
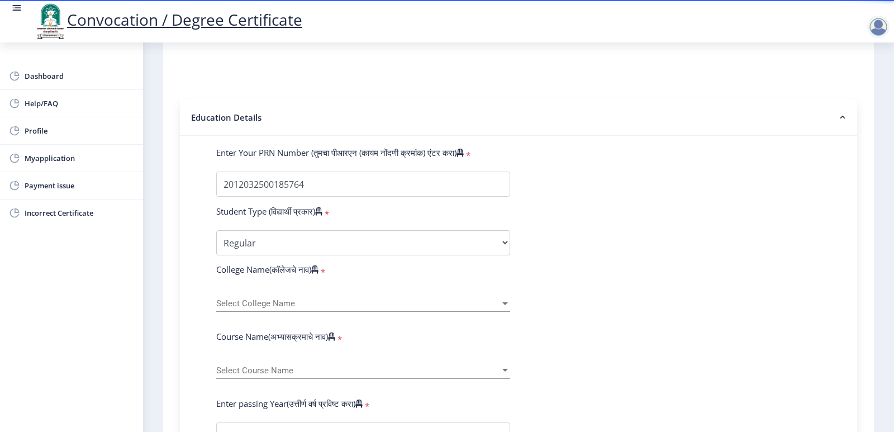
scroll to position [198, 0]
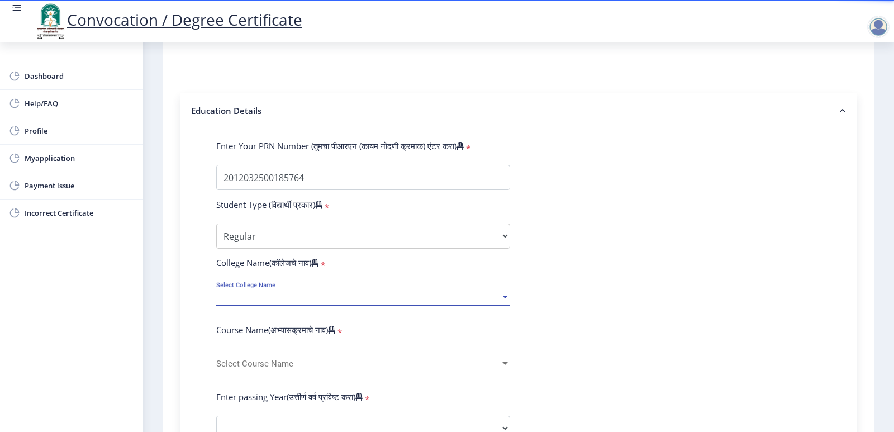
click at [349, 302] on span "Select College Name" at bounding box center [358, 297] width 284 height 10
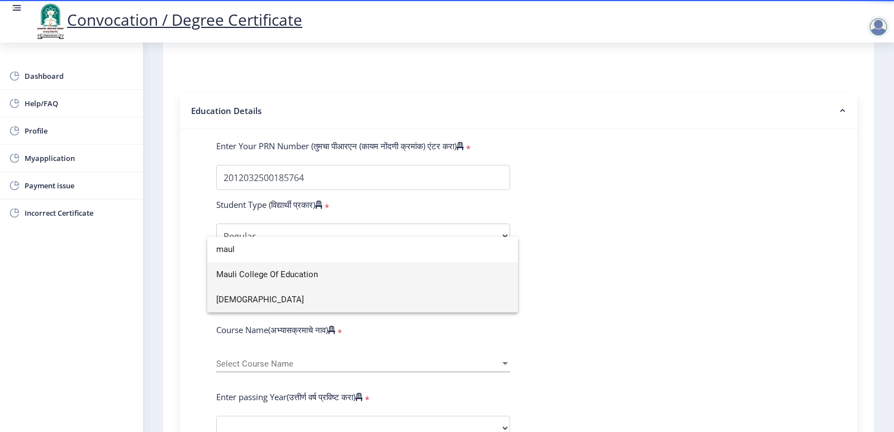
type input "maul"
click at [310, 303] on span "[DEMOGRAPHIC_DATA]" at bounding box center [362, 299] width 293 height 25
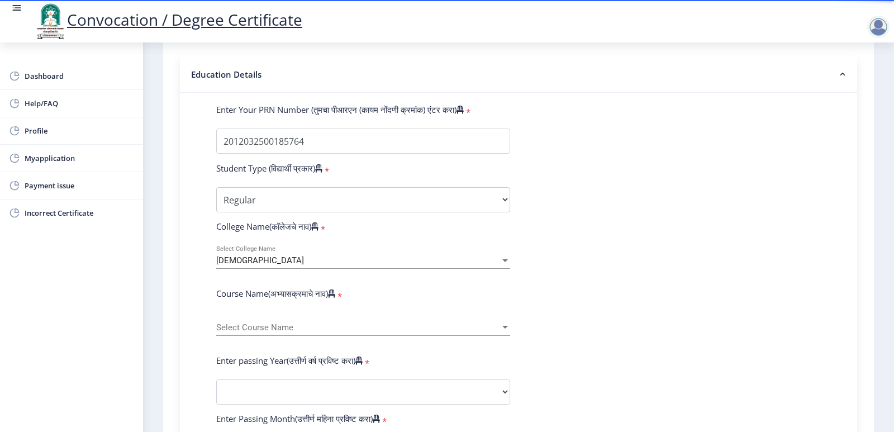
scroll to position [254, 0]
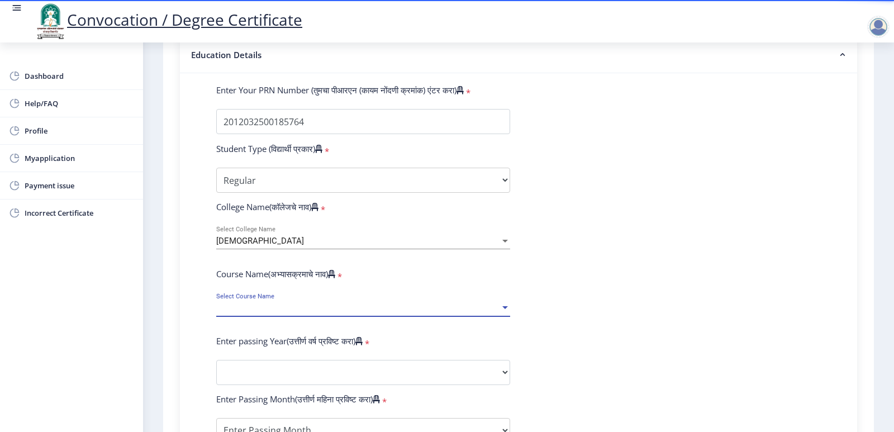
click at [319, 313] on span "Select Course Name" at bounding box center [358, 309] width 284 height 10
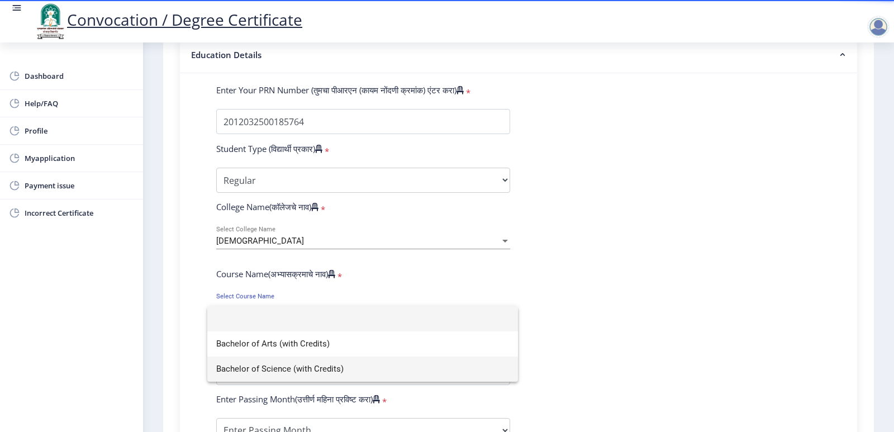
click at [325, 370] on span "Bachelor of Science (with Credits)" at bounding box center [362, 369] width 293 height 25
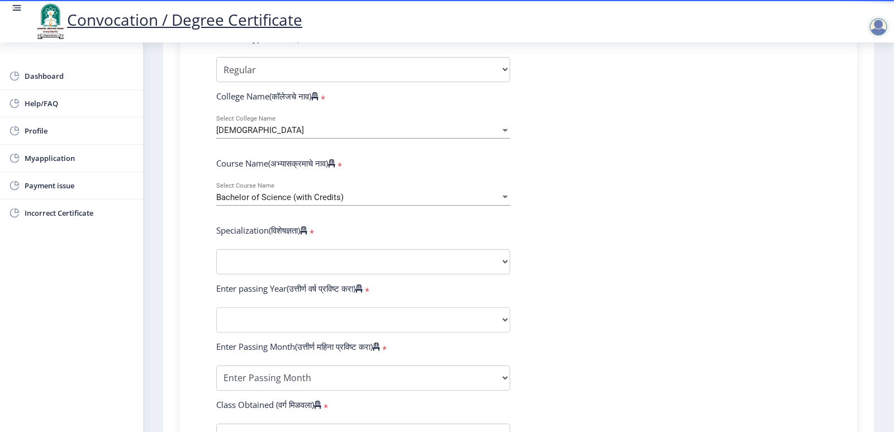
scroll to position [366, 0]
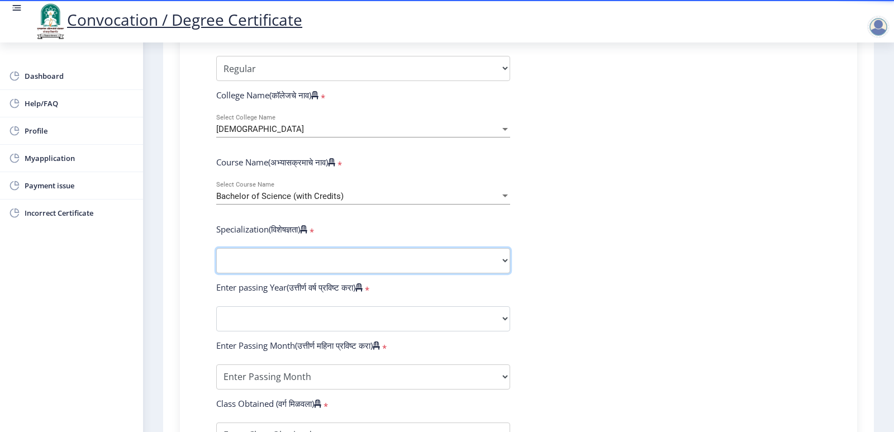
click at [299, 263] on select "Specialization Botany Chemistry Computer Science Electronics Geology Mathematic…" at bounding box center [363, 260] width 294 height 25
select select "Chemistry"
click at [216, 259] on select "Specialization Botany Chemistry Computer Science Electronics Geology Mathematic…" at bounding box center [363, 260] width 294 height 25
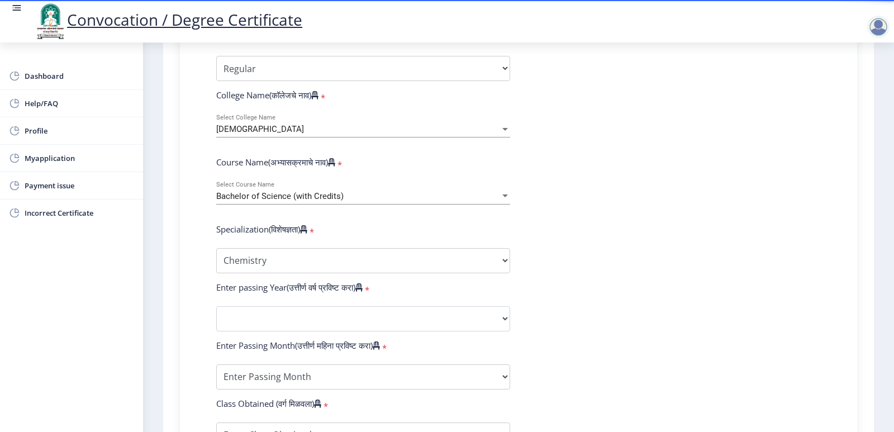
click at [318, 311] on form "Enter Your PRN Number (तुमचा पीआरएन (कायम नोंदणी क्रमांक) एंटर करा) * Student T…" at bounding box center [519, 298] width 622 height 651
click at [318, 314] on form "Enter Your PRN Number (तुमचा पीआरएन (कायम नोंदणी क्रमांक) एंटर करा) * Student T…" at bounding box center [519, 298] width 622 height 651
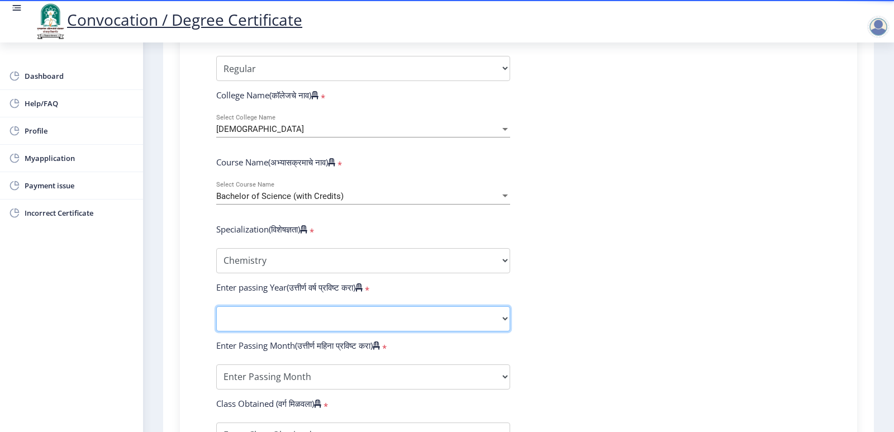
click at [309, 322] on select "2025 2024 2023 2022 2021 2020 2019 2018 2017 2016 2015 2014 2013 2012 2011 2010…" at bounding box center [363, 318] width 294 height 25
select select "2015"
click at [216, 317] on select "2025 2024 2023 2022 2021 2020 2019 2018 2017 2016 2015 2014 2013 2012 2011 2010…" at bounding box center [363, 318] width 294 height 25
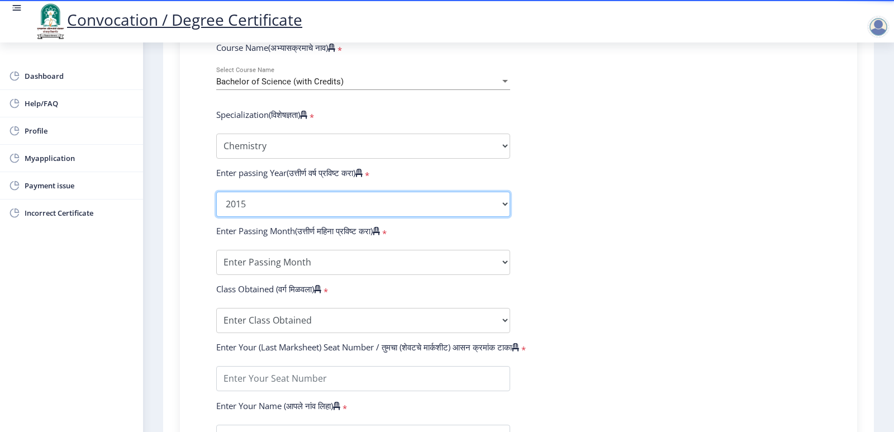
scroll to position [590, 0]
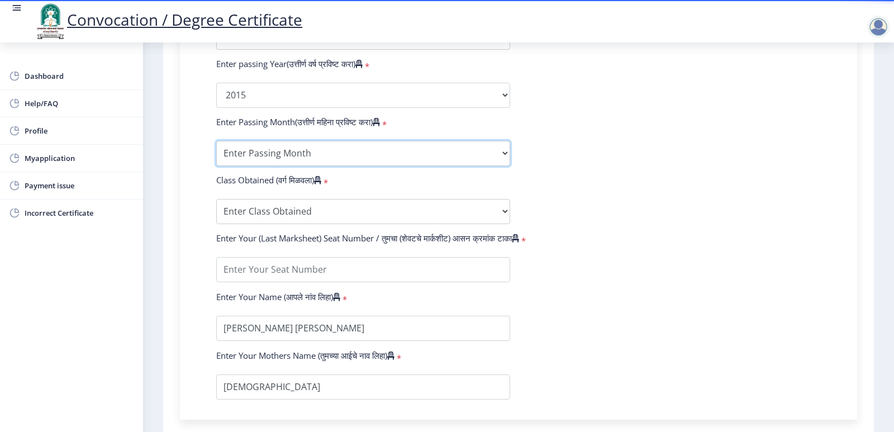
click at [311, 166] on select "Enter Passing Month March April May October November December" at bounding box center [363, 153] width 294 height 25
select select "March"
click at [216, 151] on select "Enter Passing Month March April May October November December" at bounding box center [363, 153] width 294 height 25
click at [281, 217] on select "Enter Class Obtained FIRST CLASS WITH DISTINCTION FIRST CLASS HIGHER SECOND CLA…" at bounding box center [363, 211] width 294 height 25
select select "Grade A+"
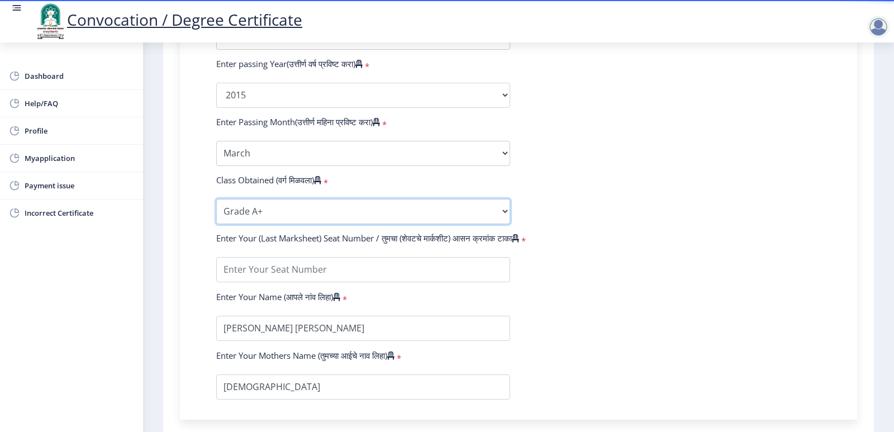
click at [216, 210] on select "Enter Class Obtained FIRST CLASS WITH DISTINCTION FIRST CLASS HIGHER SECOND CLA…" at bounding box center [363, 211] width 294 height 25
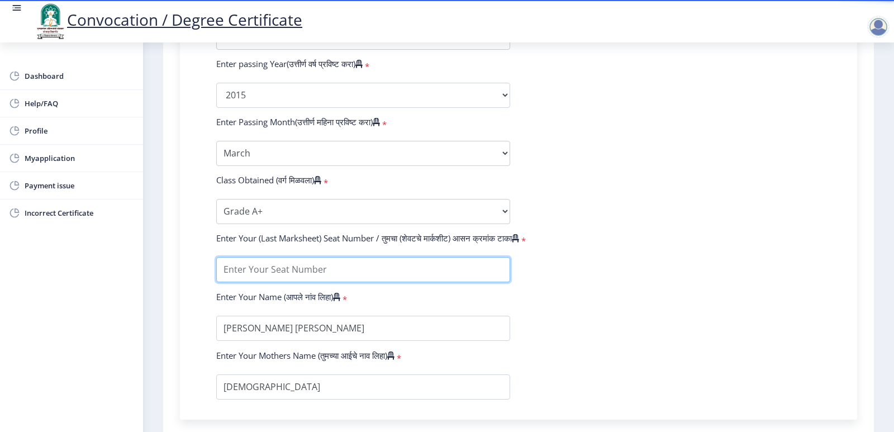
click at [285, 278] on input "textarea" at bounding box center [363, 269] width 294 height 25
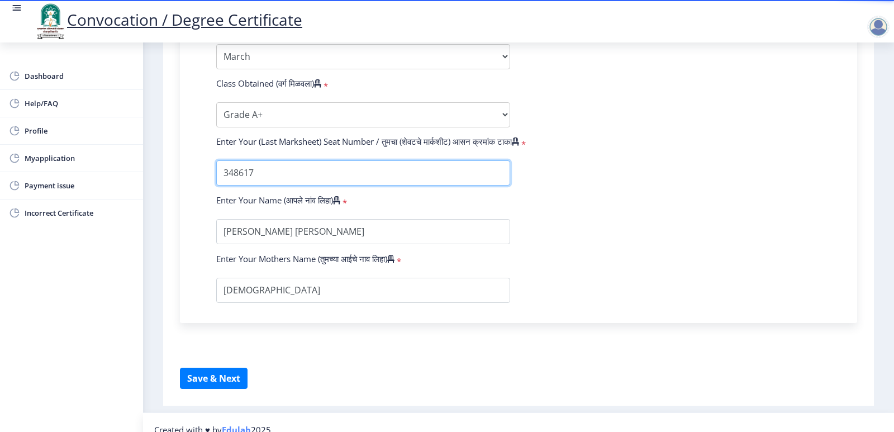
scroll to position [712, 0]
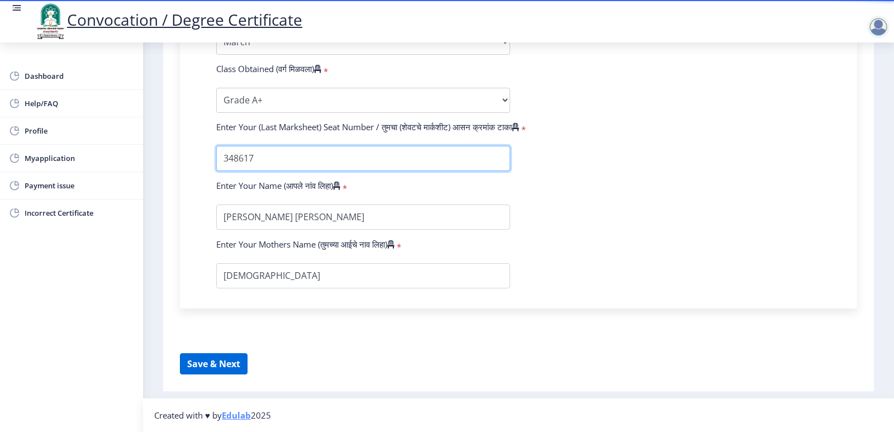
type input "348617"
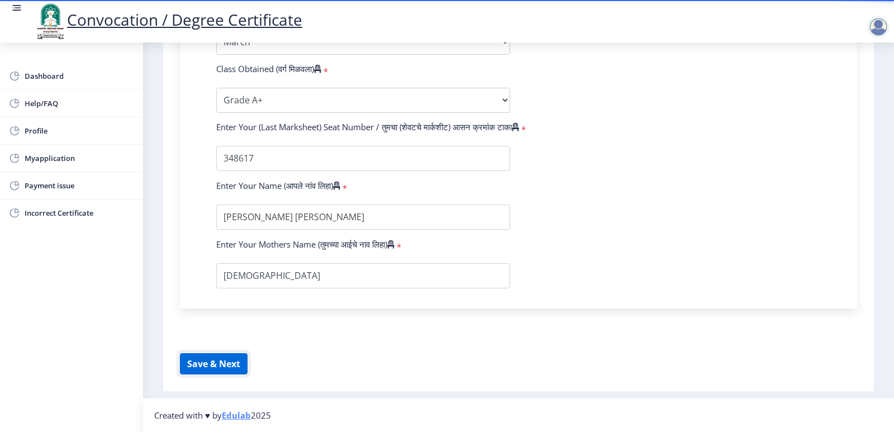
click at [219, 361] on button "Save & Next" at bounding box center [214, 363] width 68 height 21
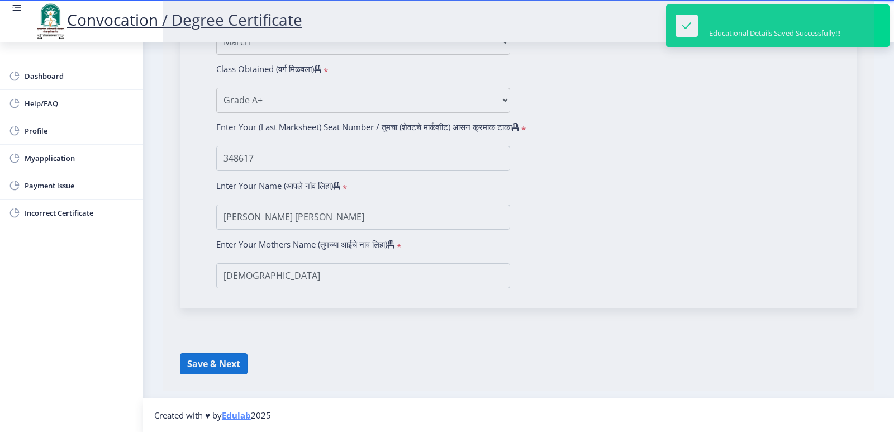
select select
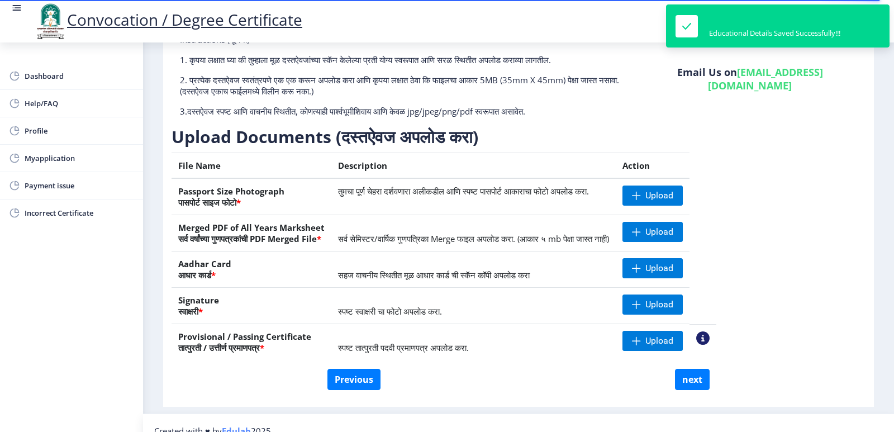
scroll to position [99, 0]
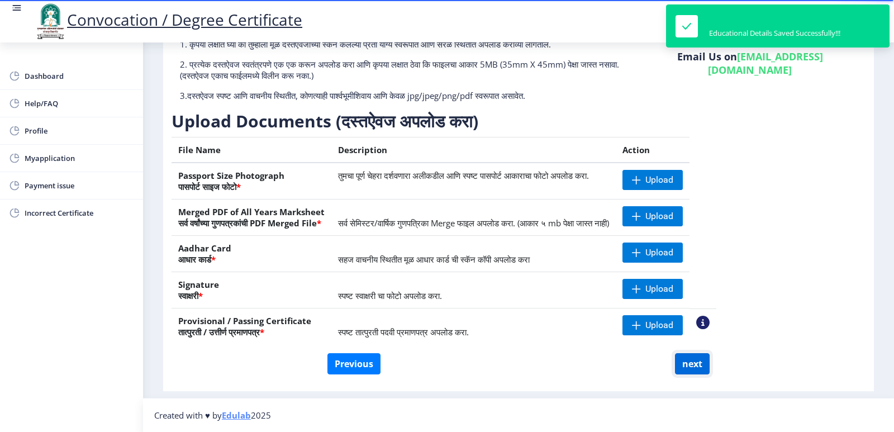
click at [686, 366] on button "next" at bounding box center [692, 363] width 35 height 21
select select
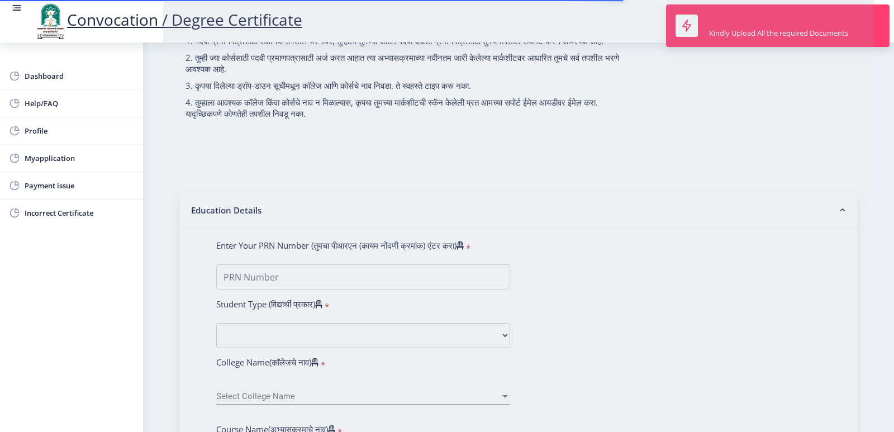
scroll to position [0, 0]
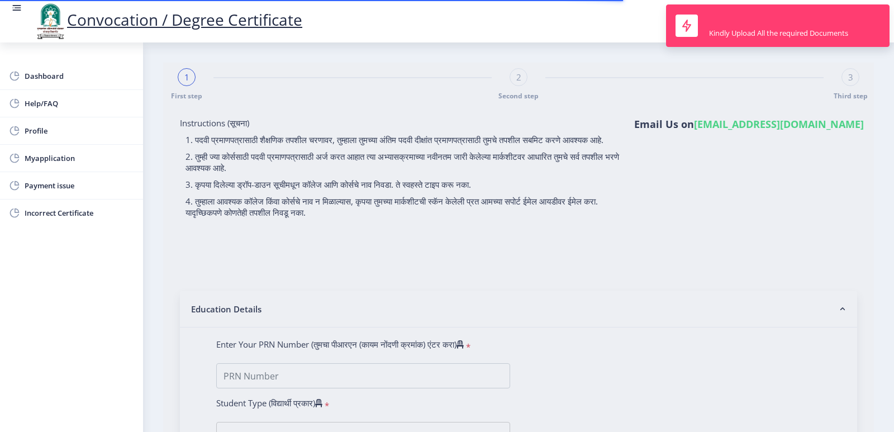
type input "2012032500185764"
select select "Regular"
select select "2015"
select select "March"
select select "Grade A+"
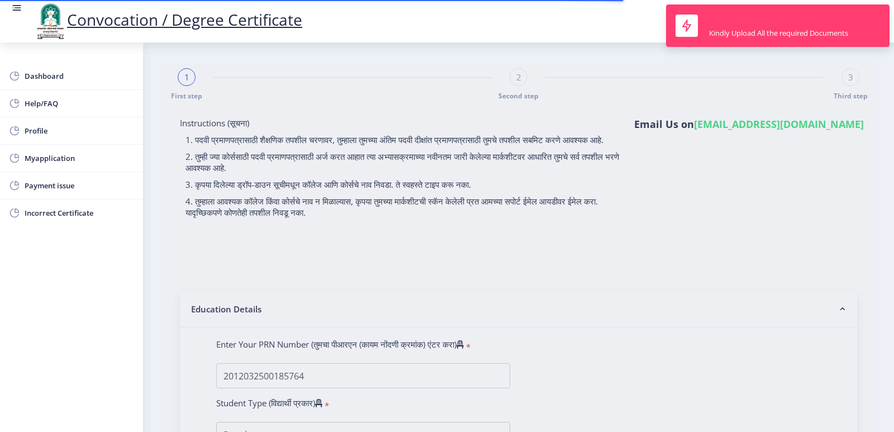
type input "348617"
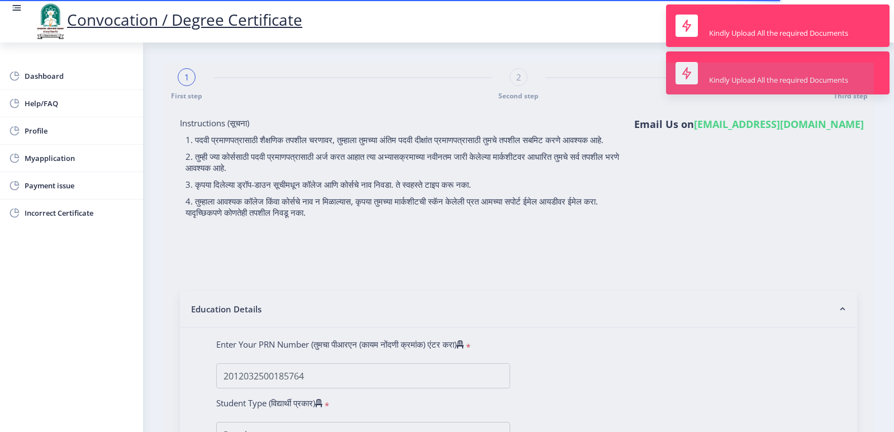
select select "Chemistry"
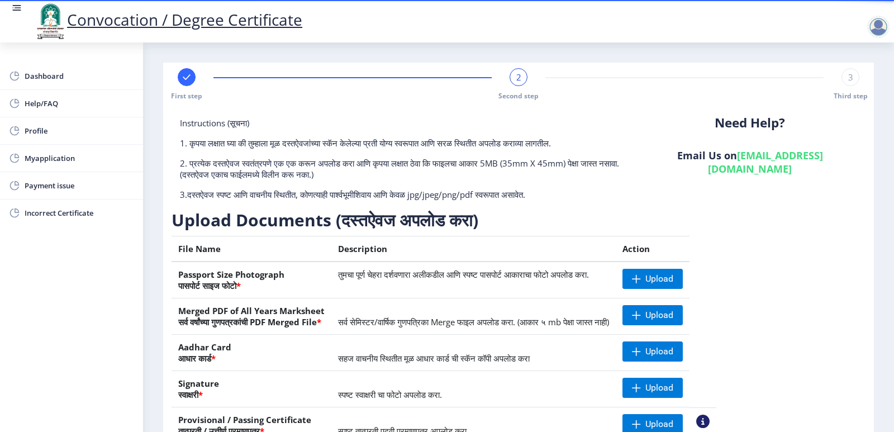
click at [512, 77] on div "2" at bounding box center [519, 77] width 18 height 18
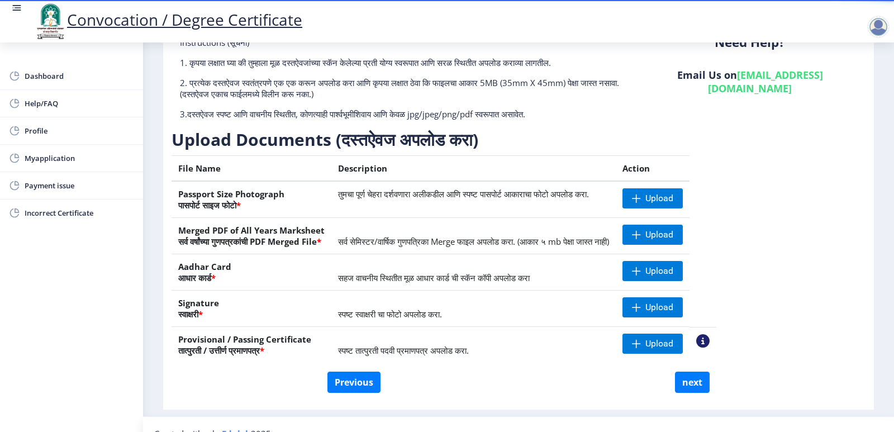
scroll to position [99, 0]
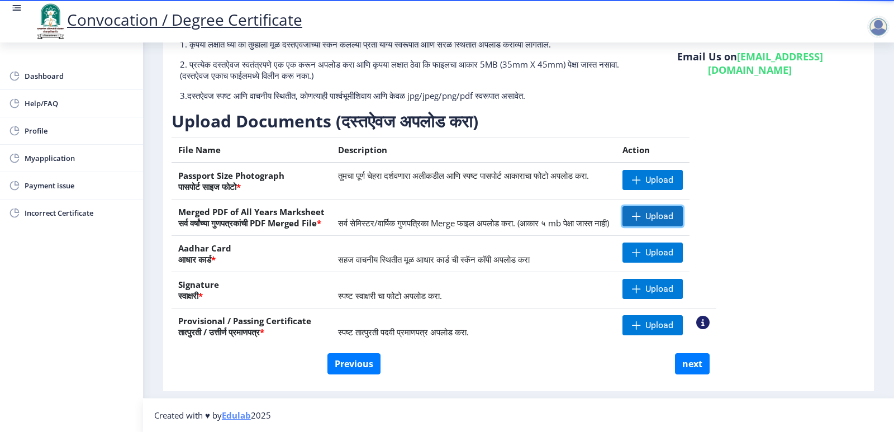
click at [682, 219] on span "Upload" at bounding box center [653, 216] width 60 height 20
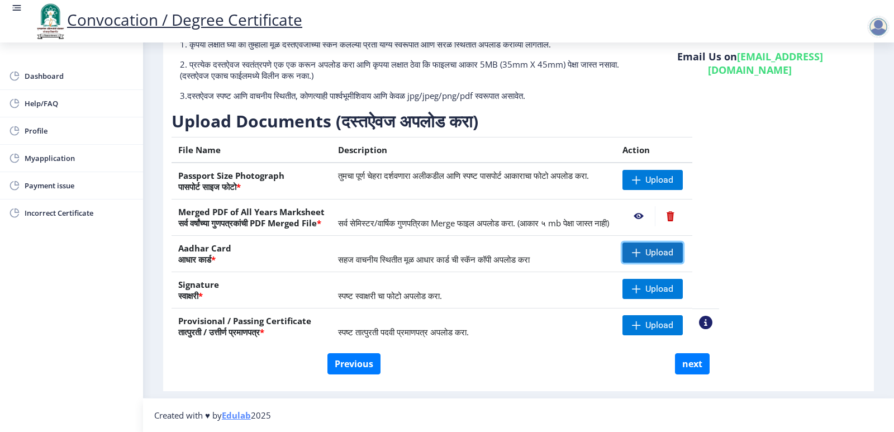
click at [683, 255] on span "Upload" at bounding box center [653, 253] width 60 height 20
click at [681, 182] on span "Upload" at bounding box center [653, 180] width 60 height 20
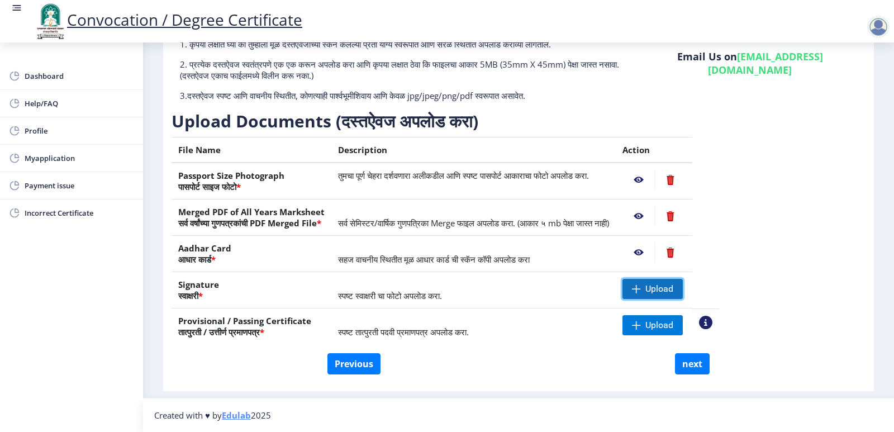
click at [674, 286] on span "Upload" at bounding box center [660, 288] width 28 height 11
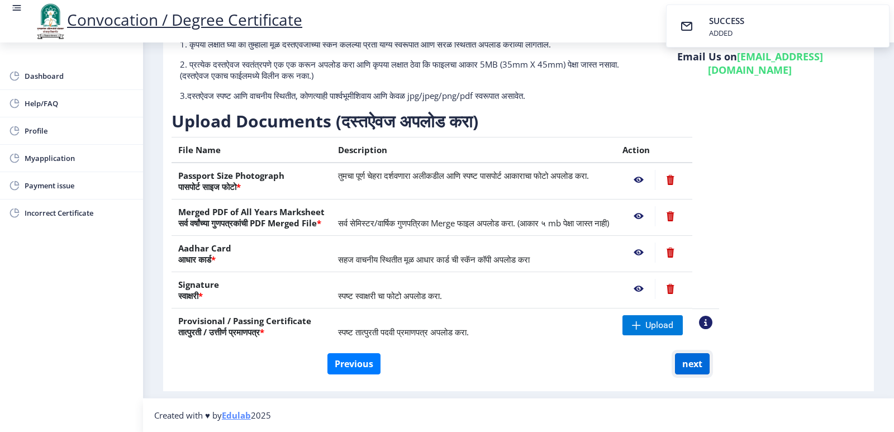
click at [693, 362] on button "next" at bounding box center [692, 363] width 35 height 21
select select
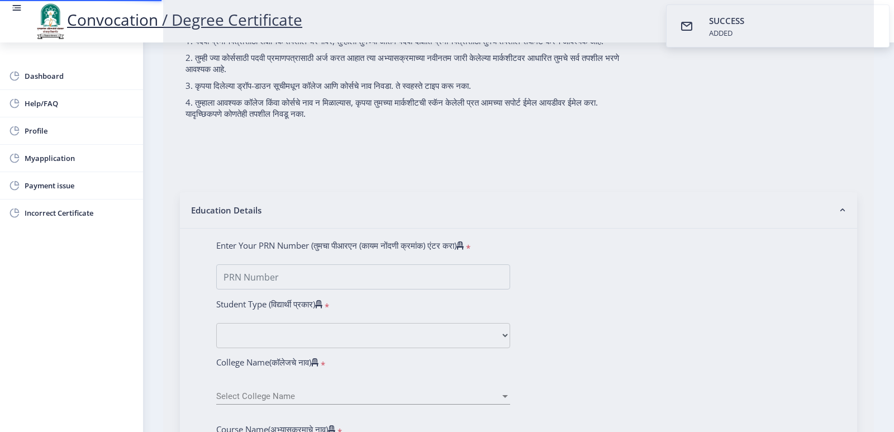
scroll to position [0, 0]
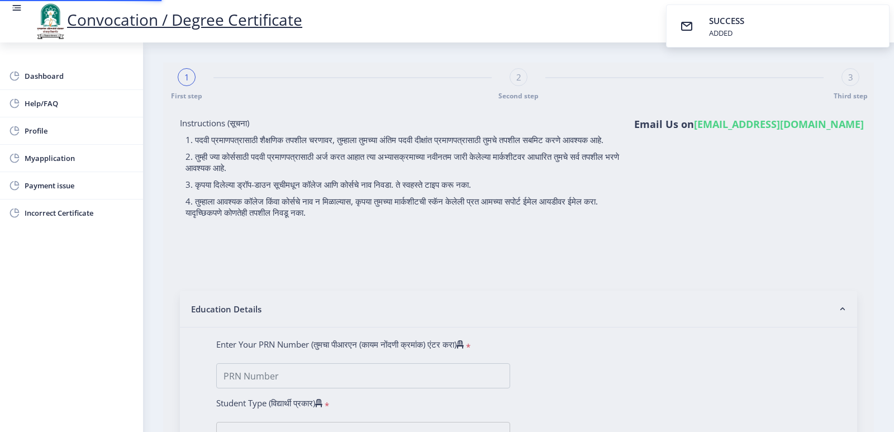
type input "2012032500185764"
select select "Regular"
select select "2015"
select select "March"
select select "Grade A+"
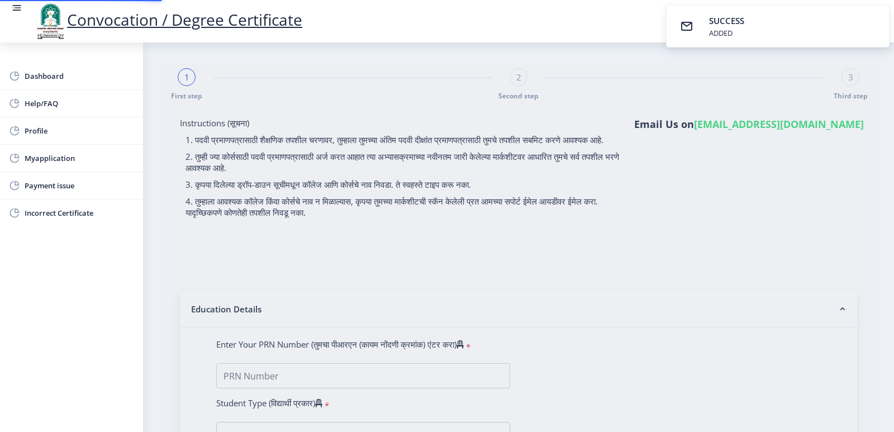
type input "348617"
select select "Chemistry"
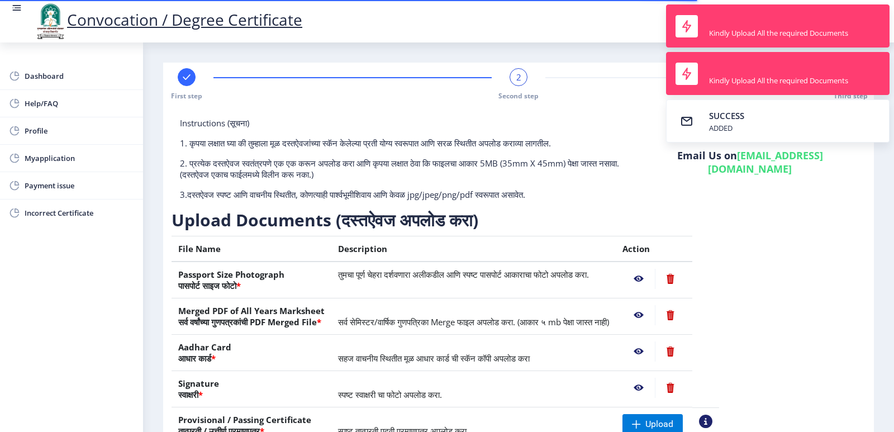
scroll to position [99, 0]
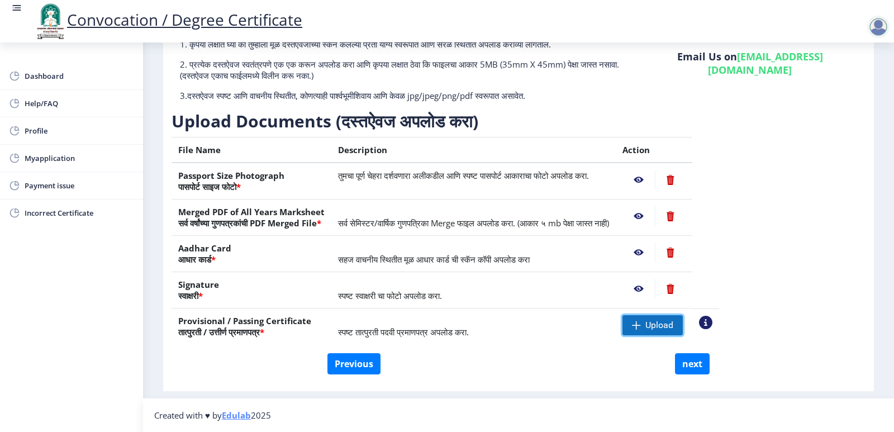
click at [674, 328] on span "Upload" at bounding box center [660, 325] width 28 height 11
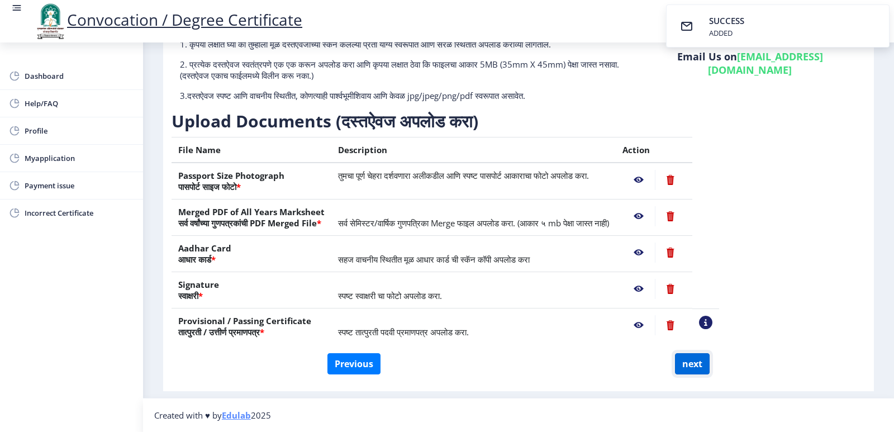
click at [688, 361] on button "next" at bounding box center [692, 363] width 35 height 21
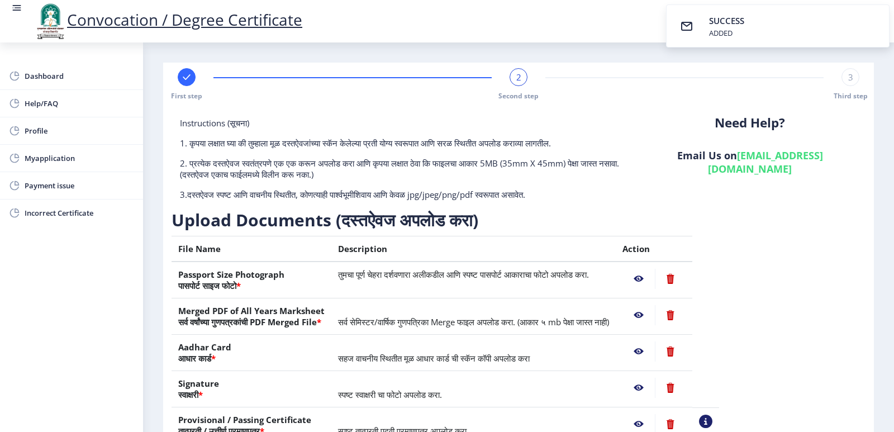
select select
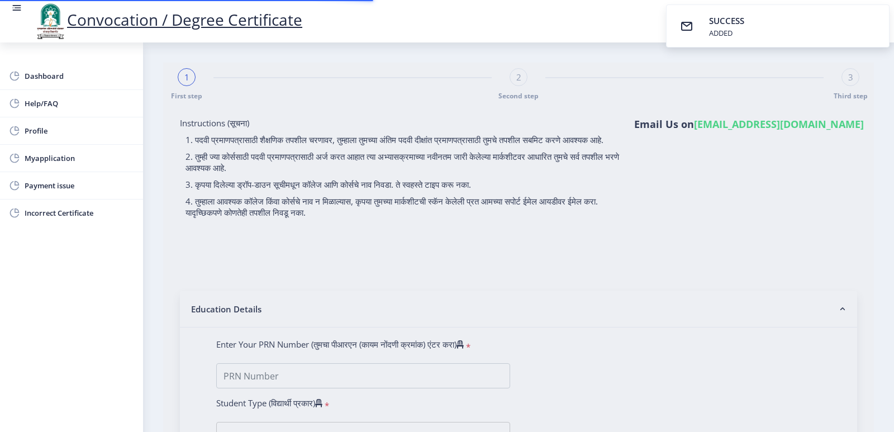
select select
type input "2012032500185764"
select select "Regular"
select select "2015"
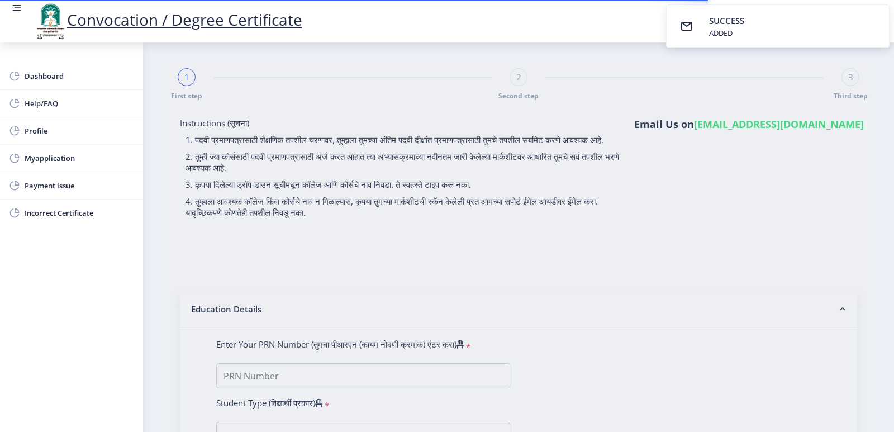
select select "March"
select select "Grade A+"
type input "348617"
select select "Chemistry"
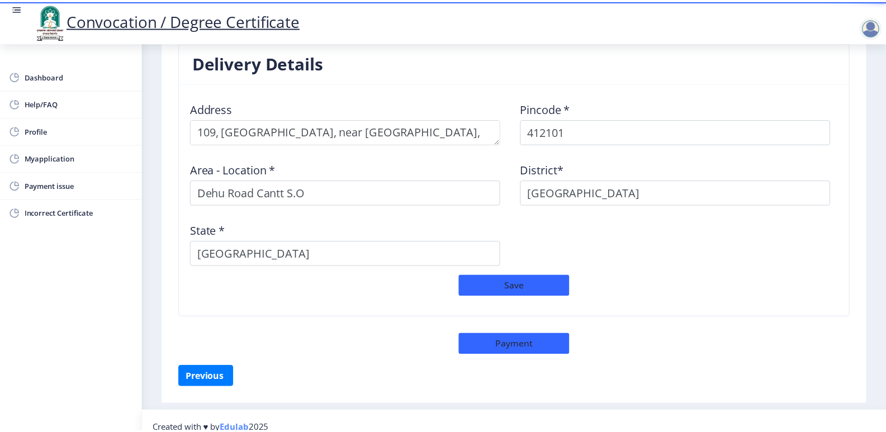
scroll to position [894, 0]
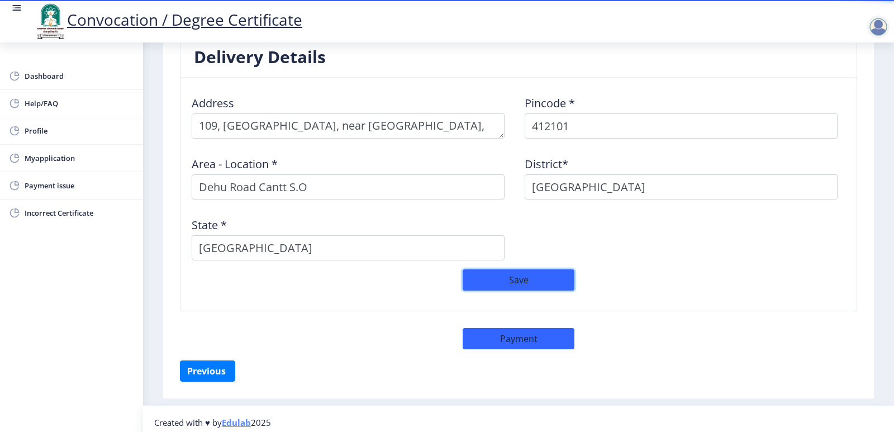
click at [523, 280] on button "Save" at bounding box center [519, 279] width 112 height 21
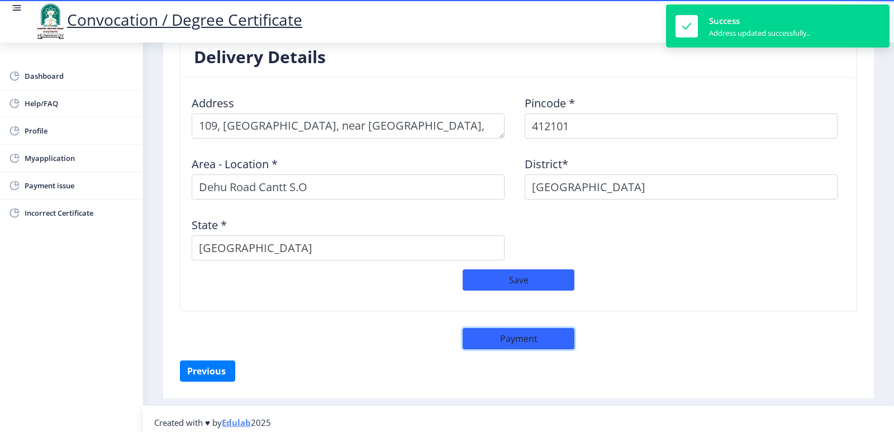
click at [524, 347] on button "Payment" at bounding box center [519, 338] width 112 height 21
select select "sealed"
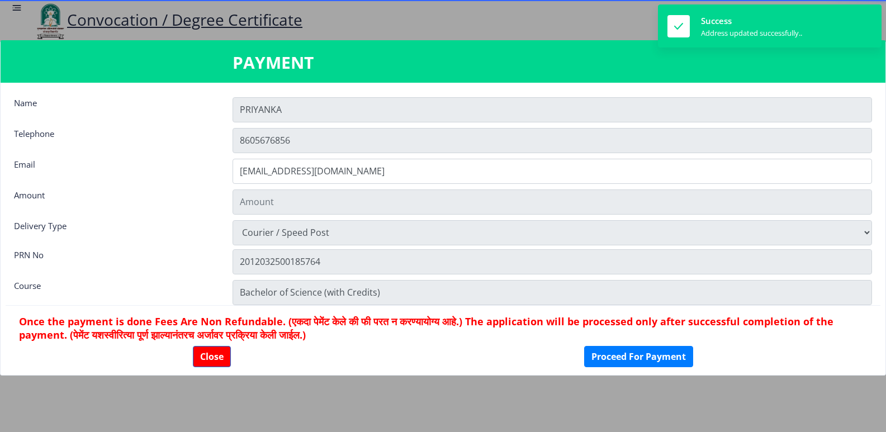
type input "1885"
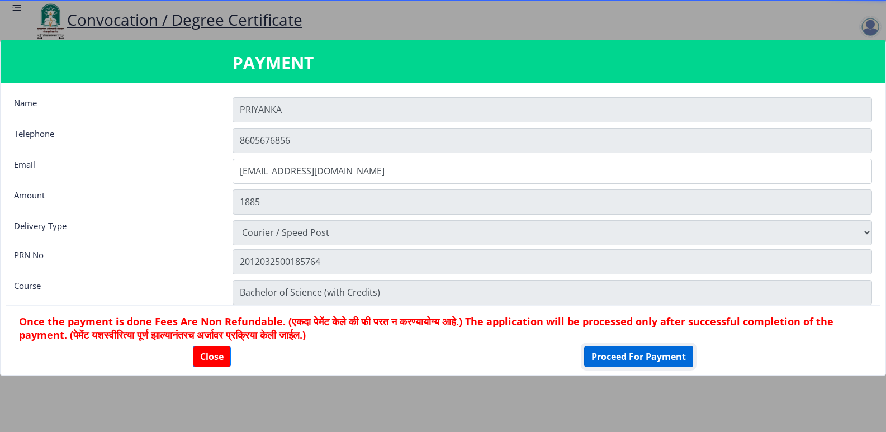
click at [616, 353] on button "Proceed For Payment" at bounding box center [638, 356] width 109 height 21
